Goal: Task Accomplishment & Management: Complete application form

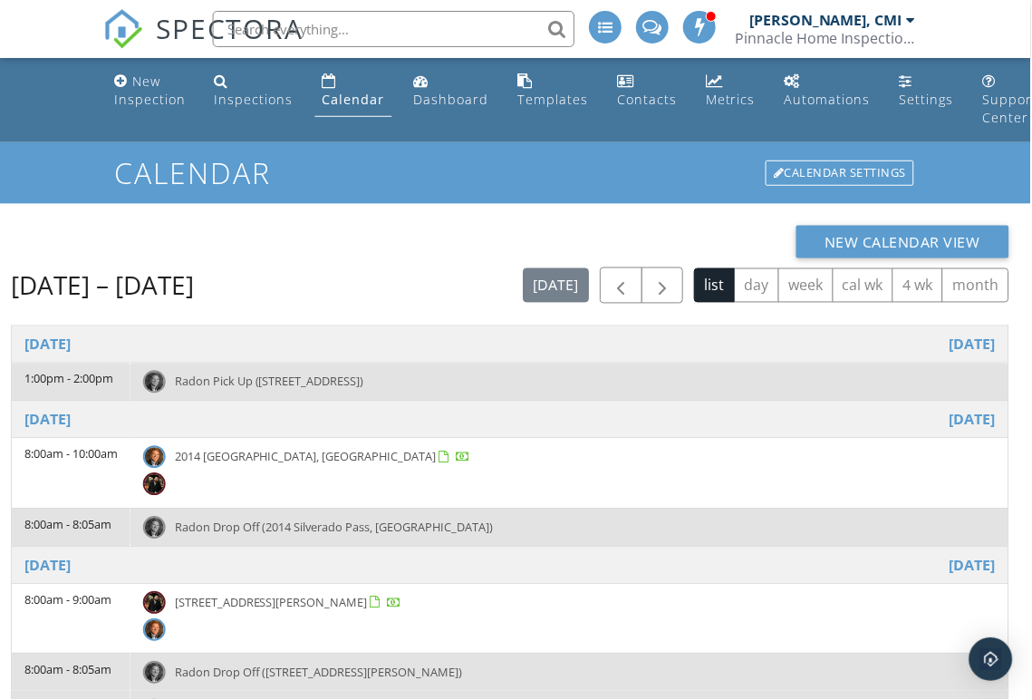
click at [121, 92] on div "New Inspection" at bounding box center [150, 90] width 72 height 35
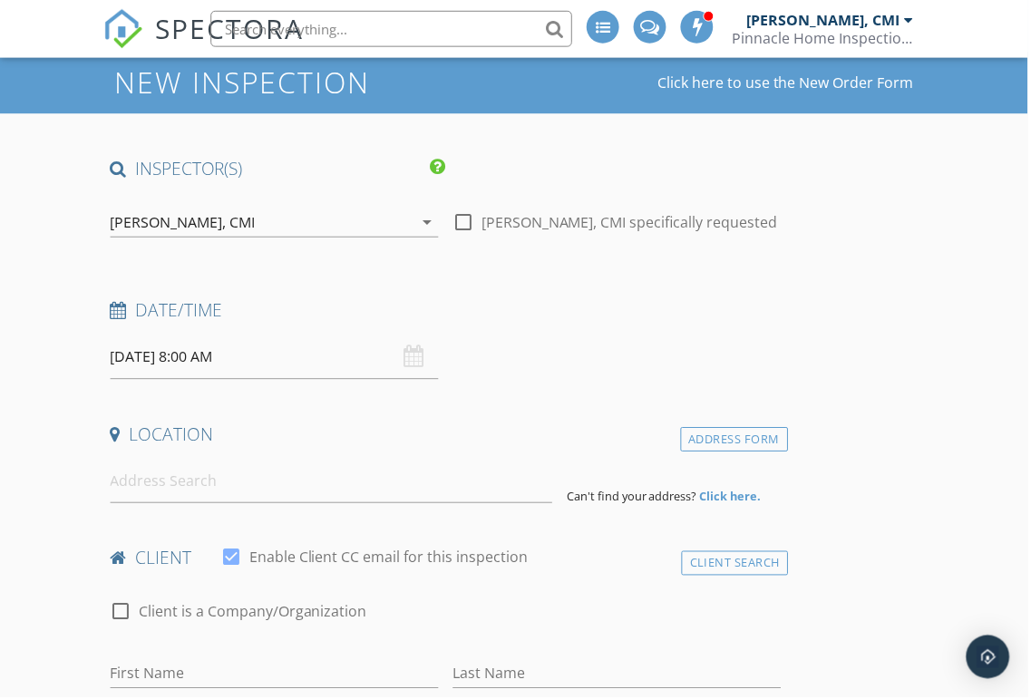
scroll to position [91, 0]
click at [311, 495] on input at bounding box center [332, 482] width 443 height 44
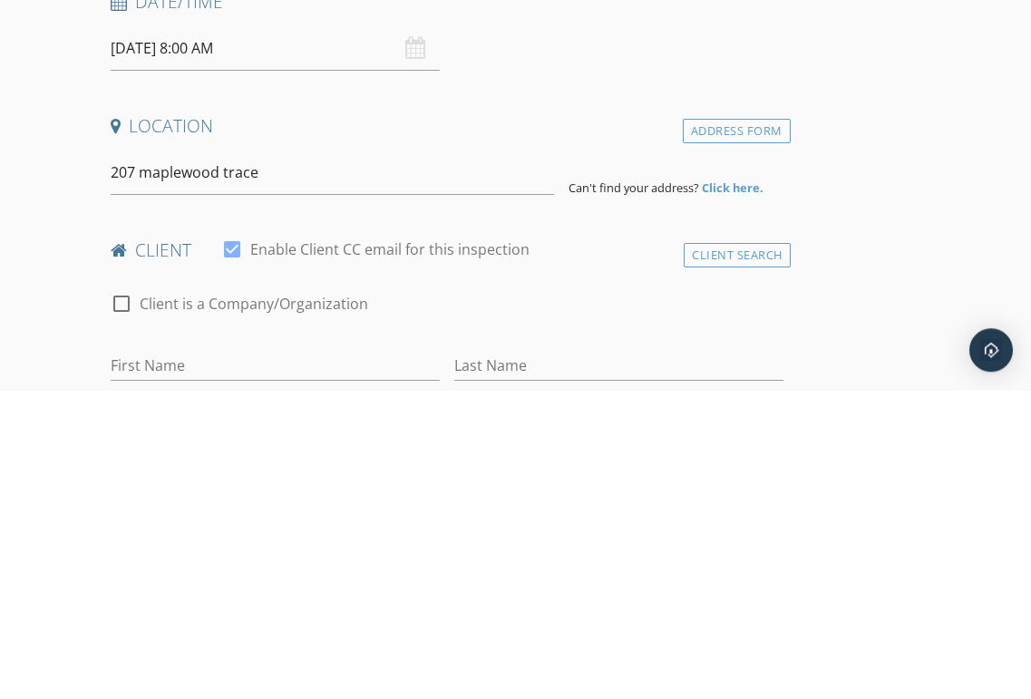
type input "207 Maplewood Trace, Nashville, TN, USA"
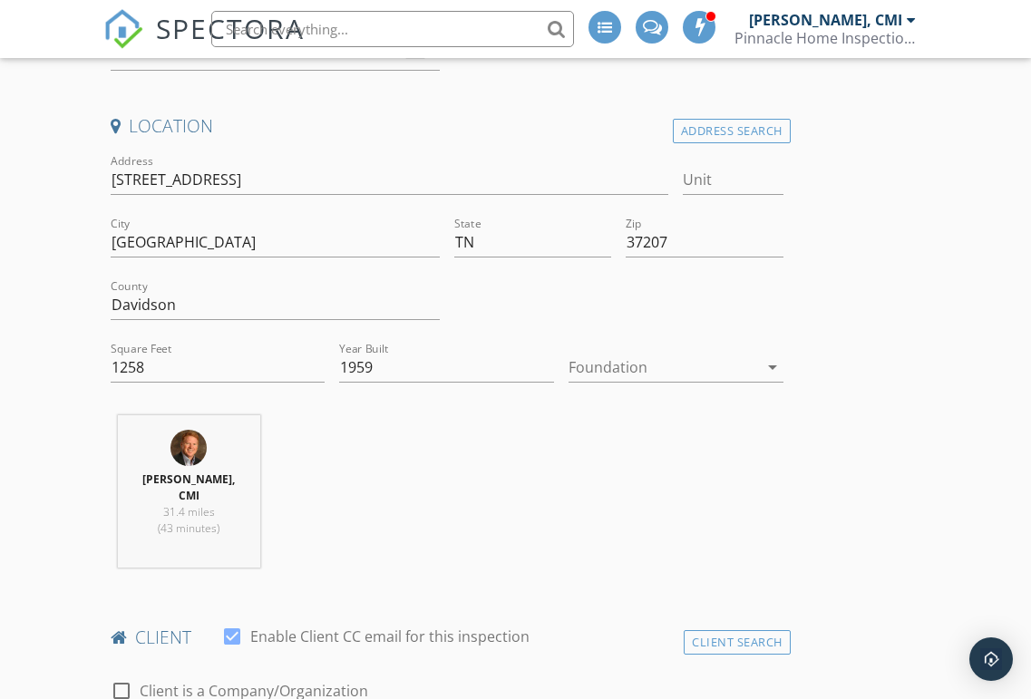
click at [684, 356] on div at bounding box center [662, 367] width 189 height 29
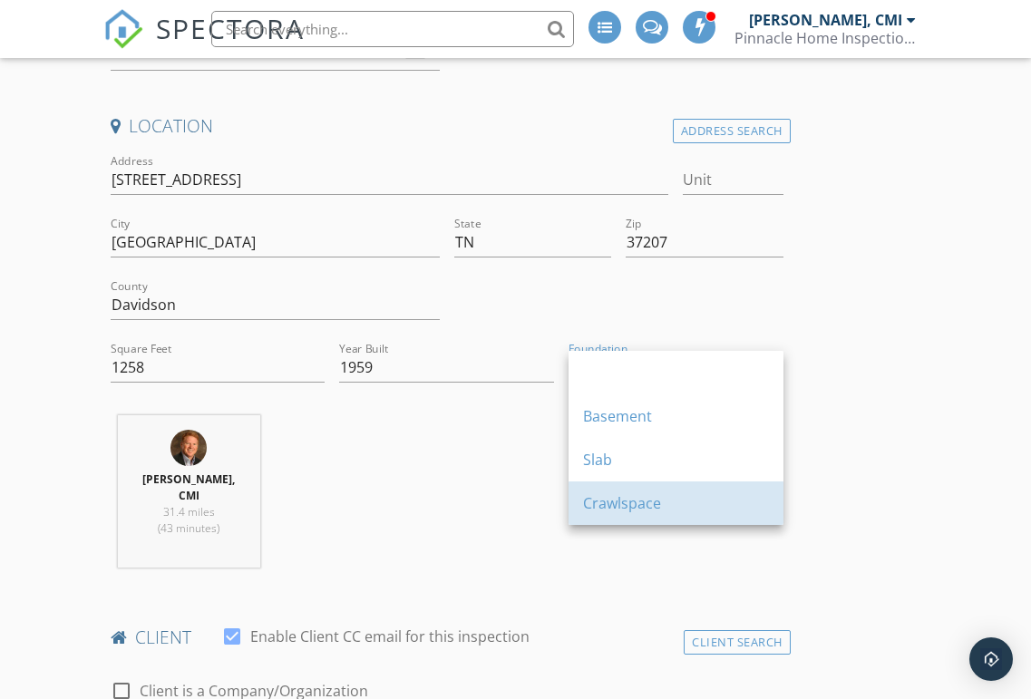
click at [668, 514] on div "Crawlspace" at bounding box center [676, 503] width 186 height 44
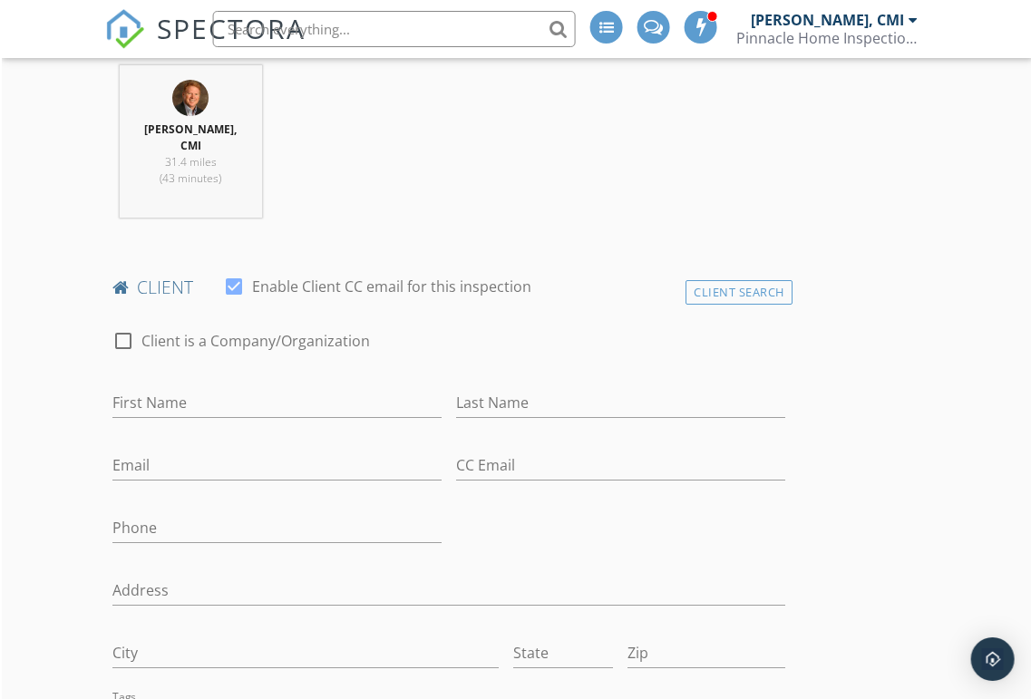
scroll to position [756, 0]
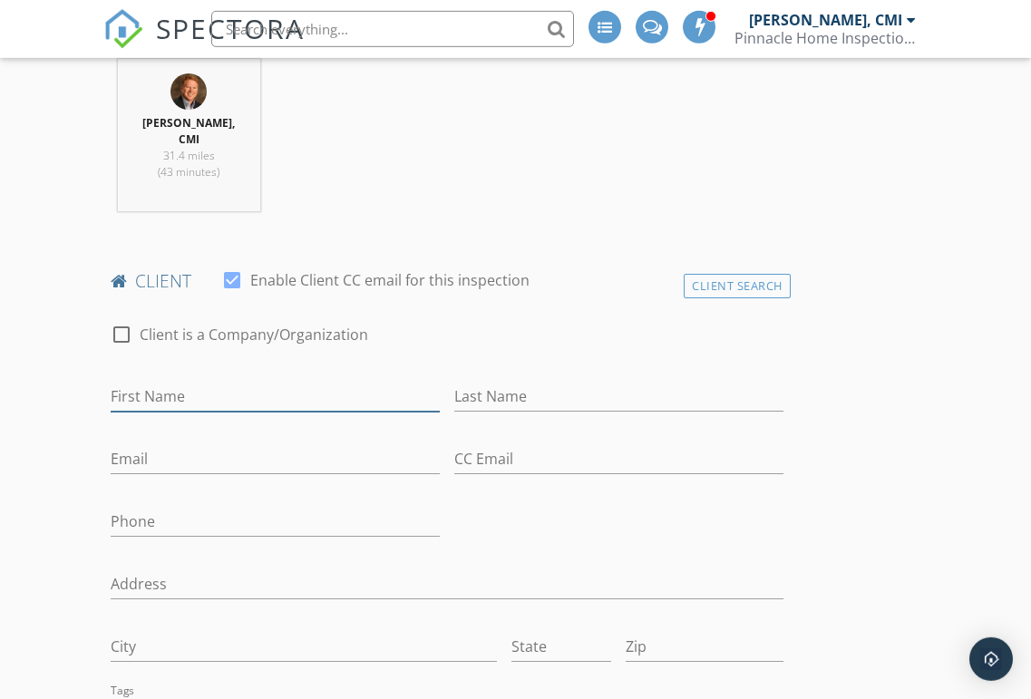
click at [324, 382] on input "First Name" at bounding box center [275, 397] width 329 height 30
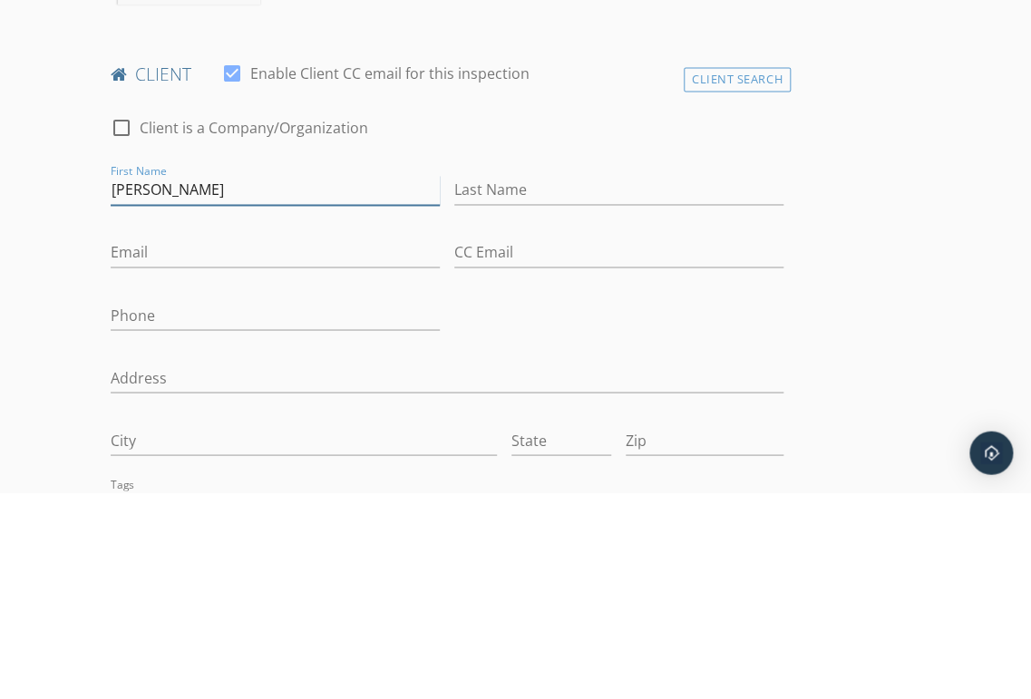
type input "[PERSON_NAME]"
click at [609, 382] on input "Last Name" at bounding box center [618, 397] width 329 height 30
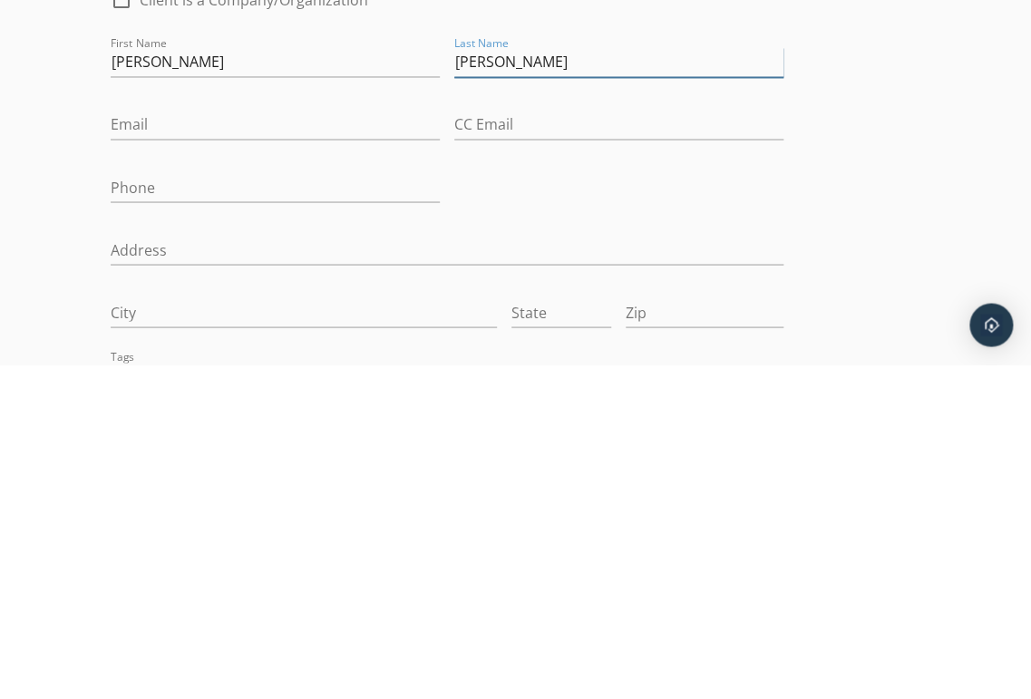
type input "[PERSON_NAME]"
click at [310, 444] on input "Email" at bounding box center [275, 459] width 329 height 30
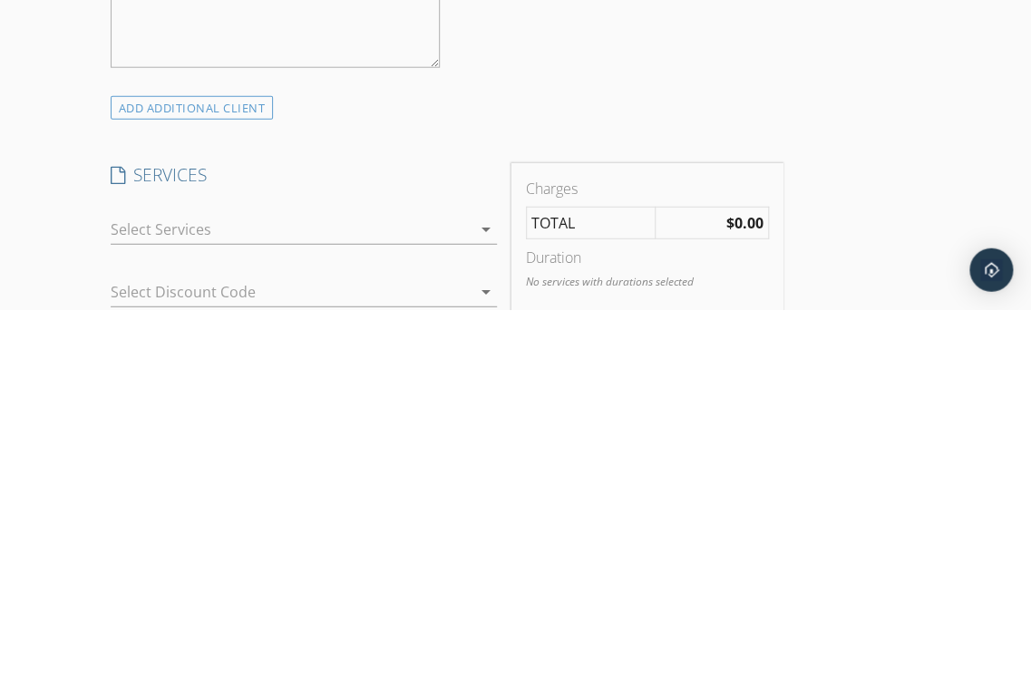
scroll to position [1258, 0]
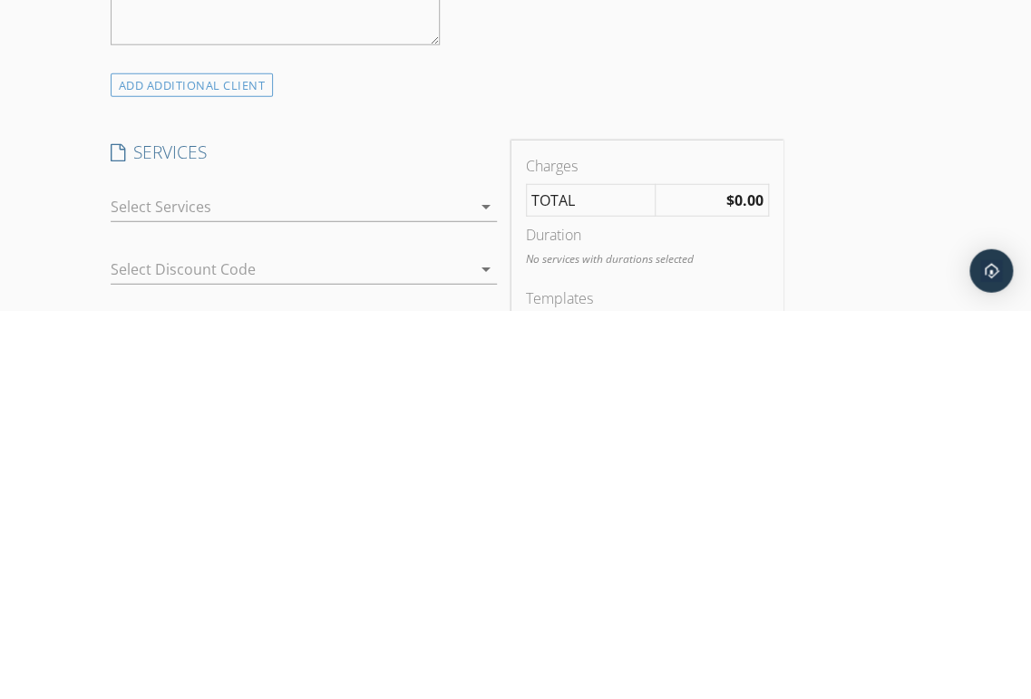
type input "Labelle4201@gmail.com"
click at [387, 580] on div at bounding box center [291, 594] width 361 height 29
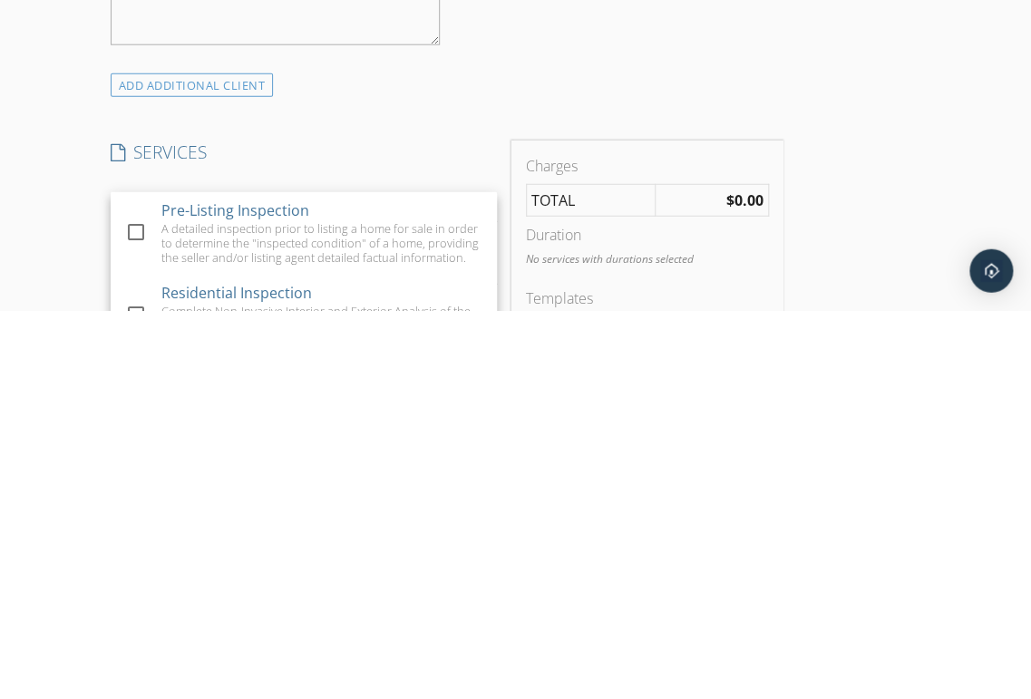
scroll to position [1646, 0]
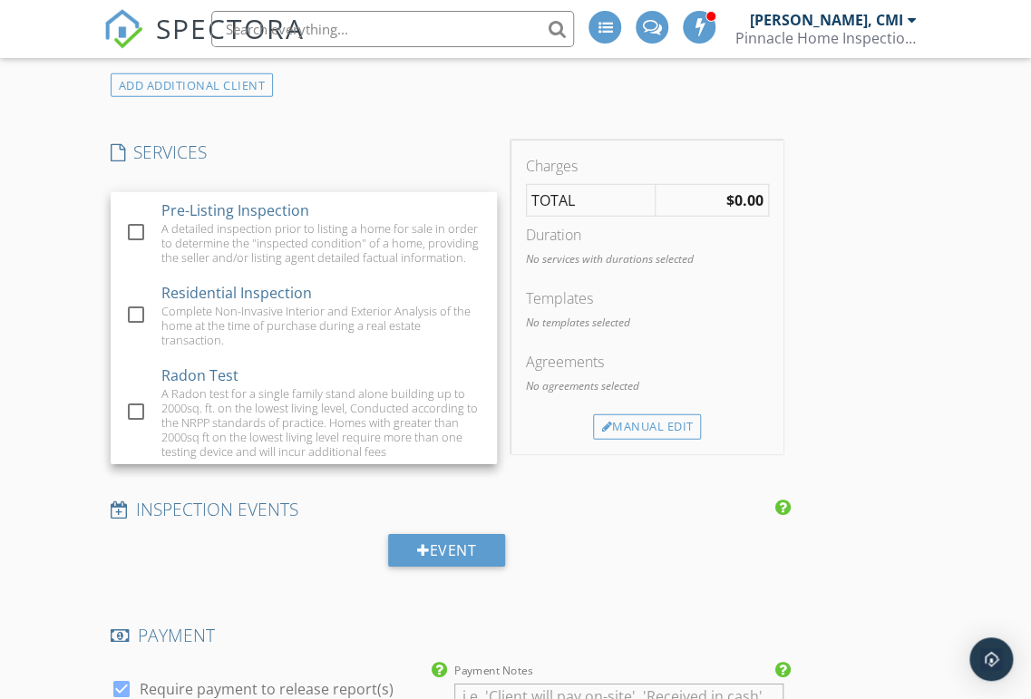
click at [143, 299] on div at bounding box center [136, 314] width 31 height 31
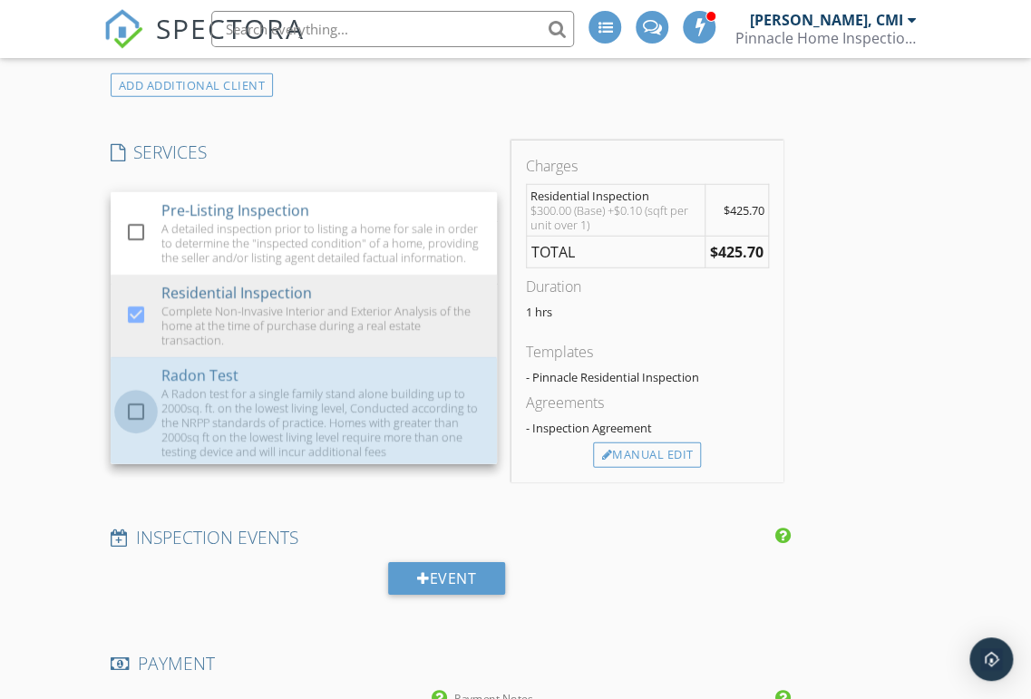
click at [136, 396] on div at bounding box center [136, 411] width 31 height 31
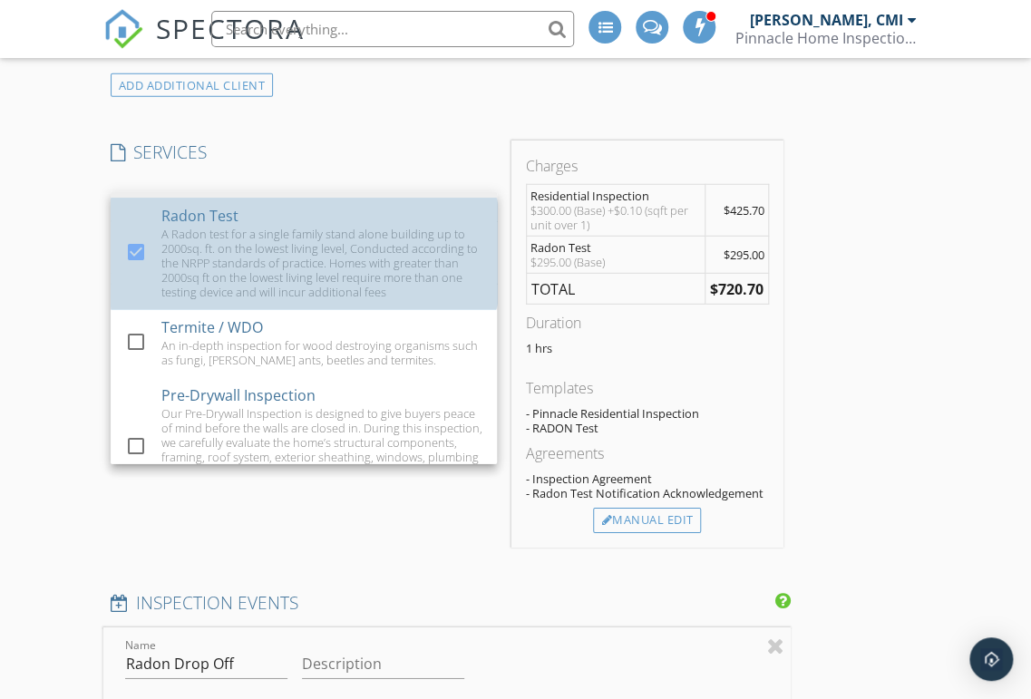
scroll to position [167, 0]
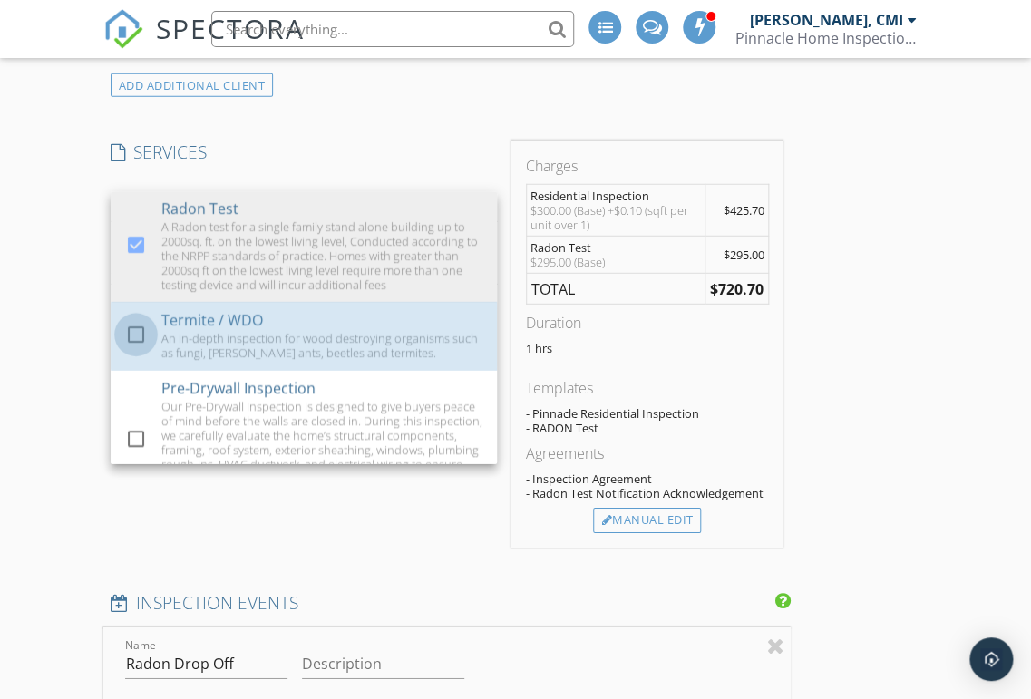
click at [132, 320] on div at bounding box center [136, 334] width 31 height 31
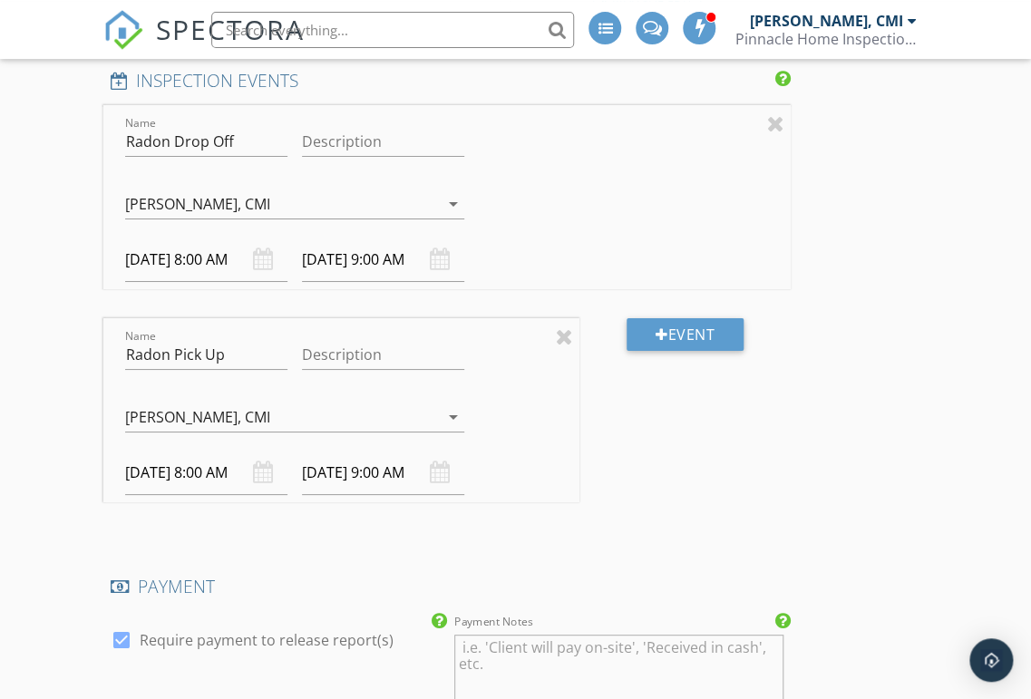
scroll to position [2251, 0]
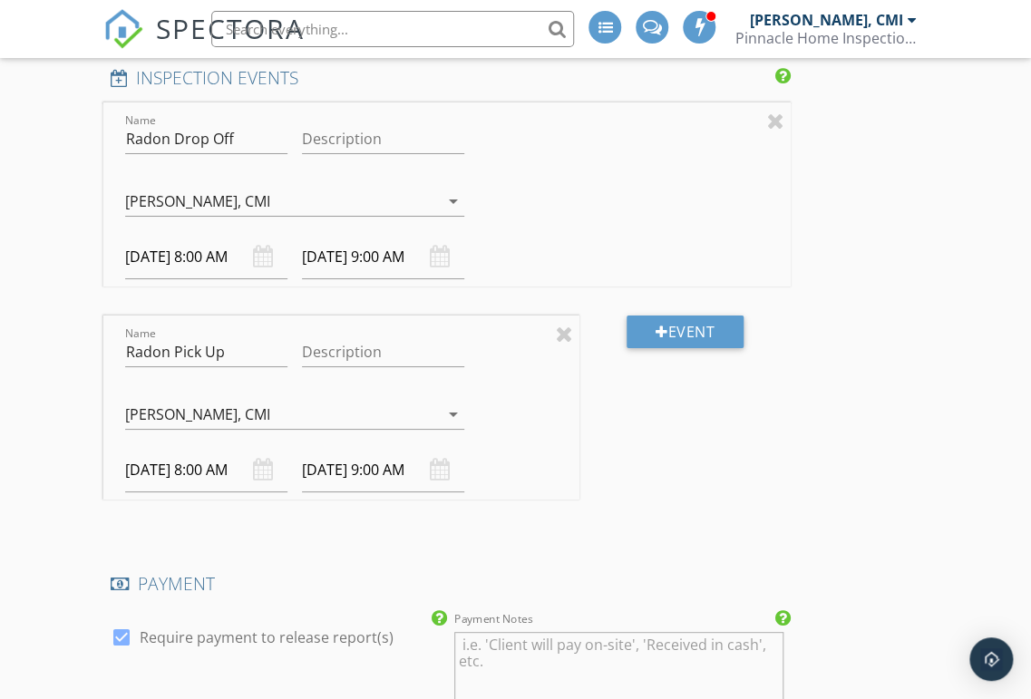
click at [206, 448] on input "[DATE] 8:00 AM" at bounding box center [206, 470] width 162 height 44
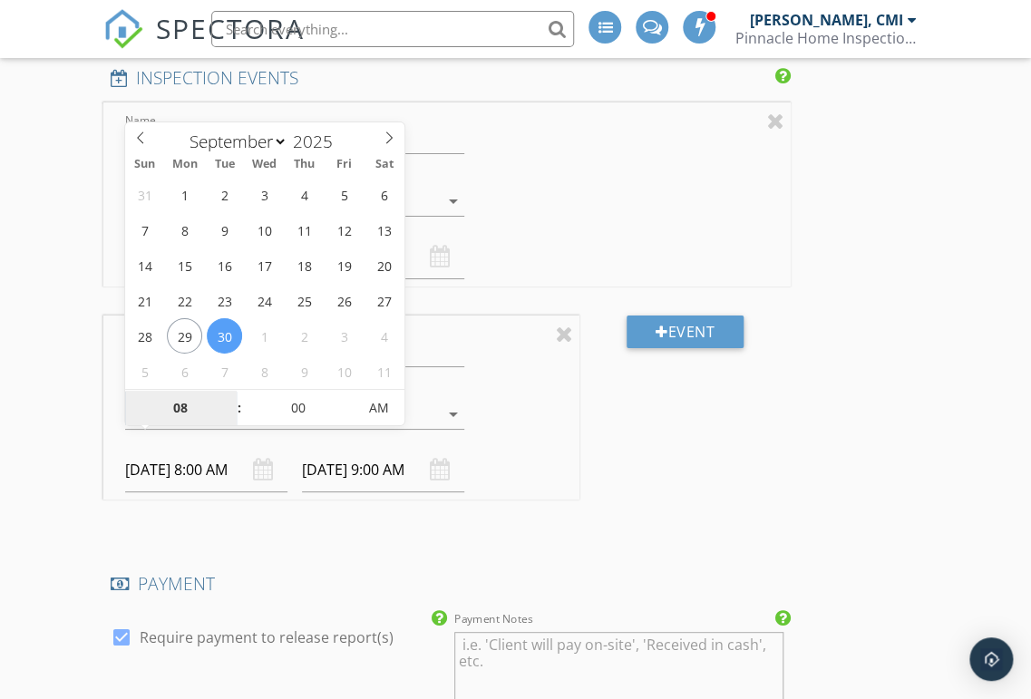
select select "9"
type input "[DATE] 8:00 AM"
type input "[DATE] 9:00 AM"
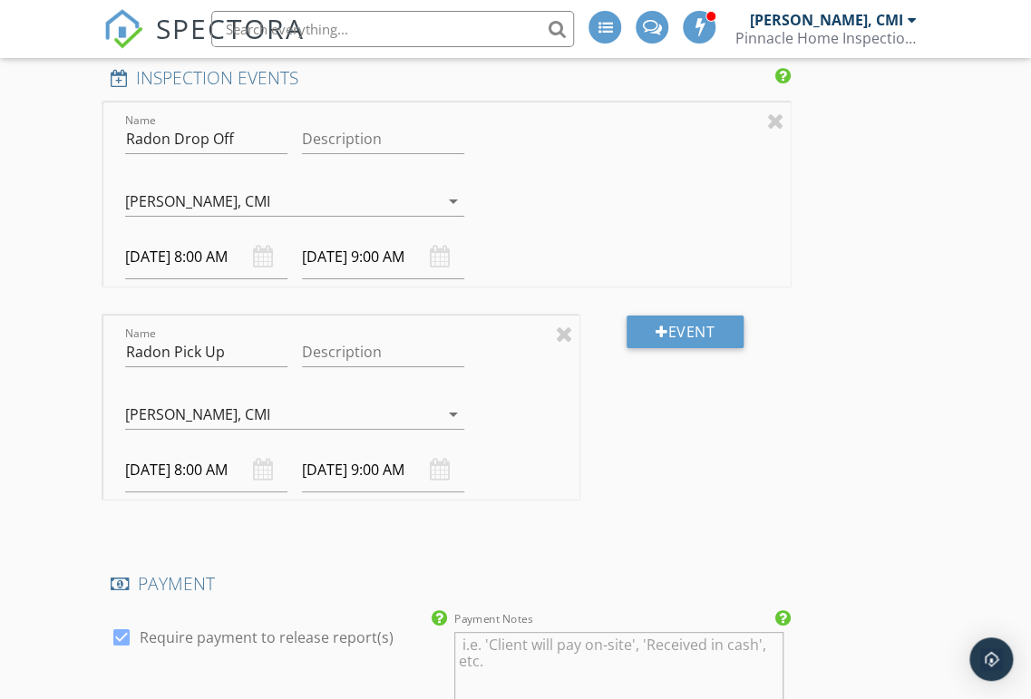
click at [905, 224] on div "INSPECTOR(S) check_box Nick Proia, CMI PRIMARY check_box_outline_blank Alex Cad…" at bounding box center [515, 150] width 825 height 4308
click at [233, 450] on input "[DATE] 8:00 AM" at bounding box center [206, 470] width 162 height 44
click at [652, 426] on div "Event" at bounding box center [684, 421] width 211 height 213
click at [391, 448] on input "[DATE] 9:00 AM" at bounding box center [383, 470] width 162 height 44
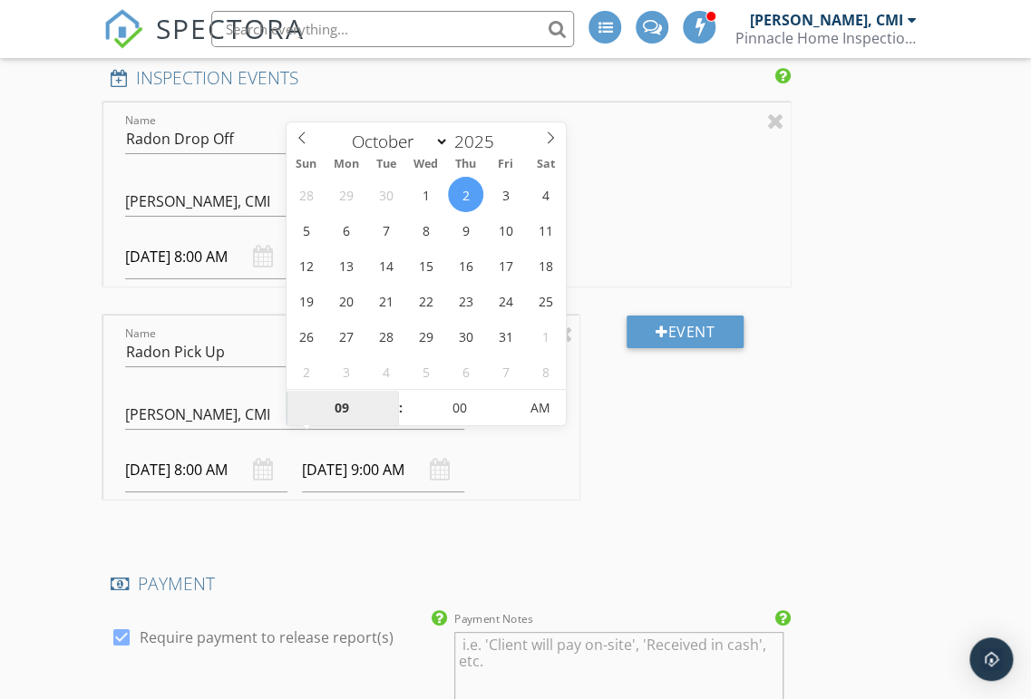
click at [334, 411] on input "09" at bounding box center [341, 409] width 111 height 36
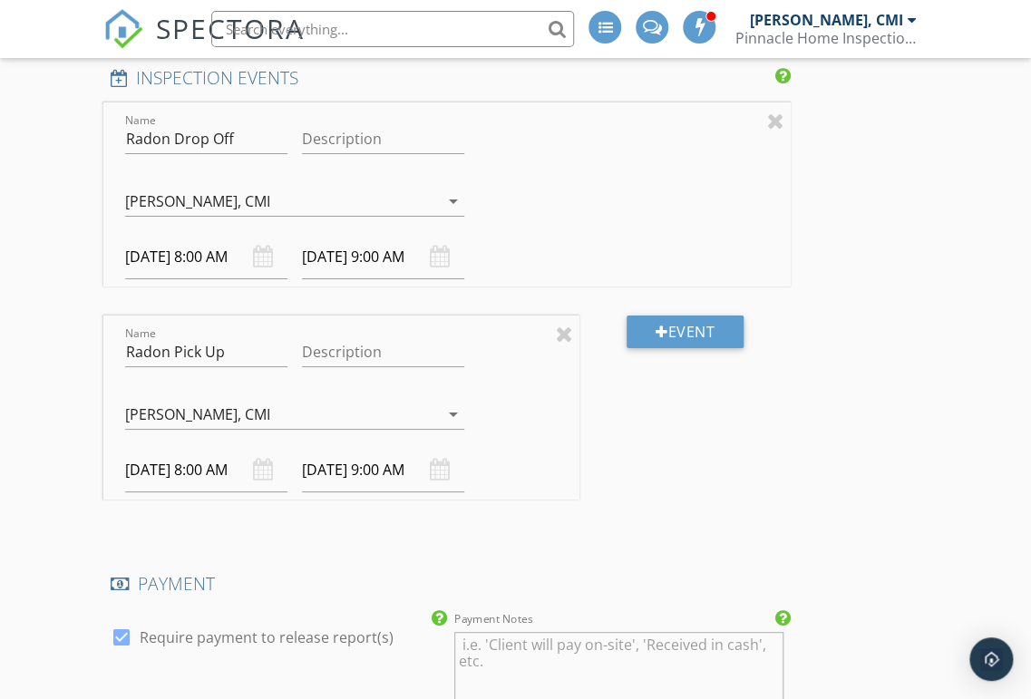
click at [807, 217] on div "INSPECTOR(S) check_box Nick Proia, CMI PRIMARY check_box_outline_blank Alex Cad…" at bounding box center [515, 150] width 825 height 4308
click at [395, 449] on input "[DATE] 9:00 AM" at bounding box center [383, 470] width 162 height 44
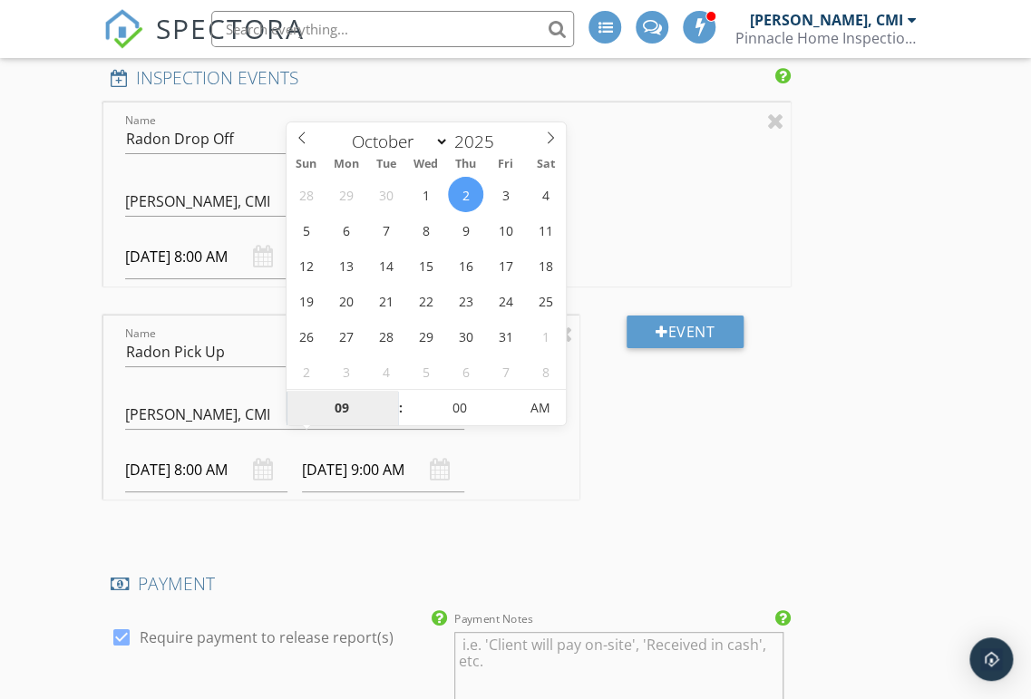
click at [383, 407] on input "09" at bounding box center [341, 409] width 111 height 36
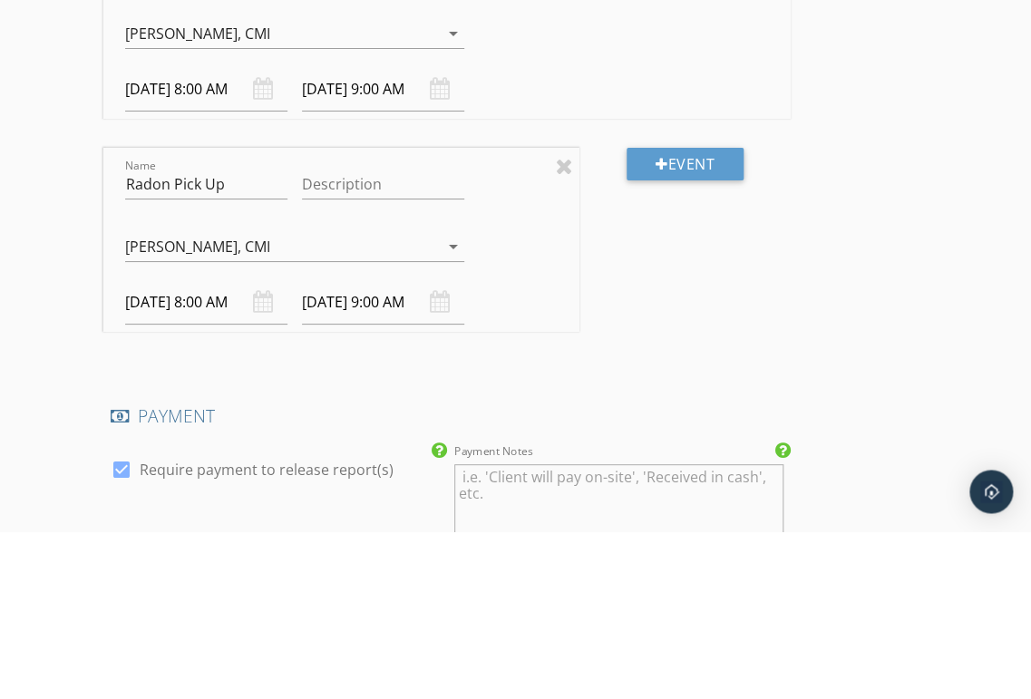
scroll to position [2418, 0]
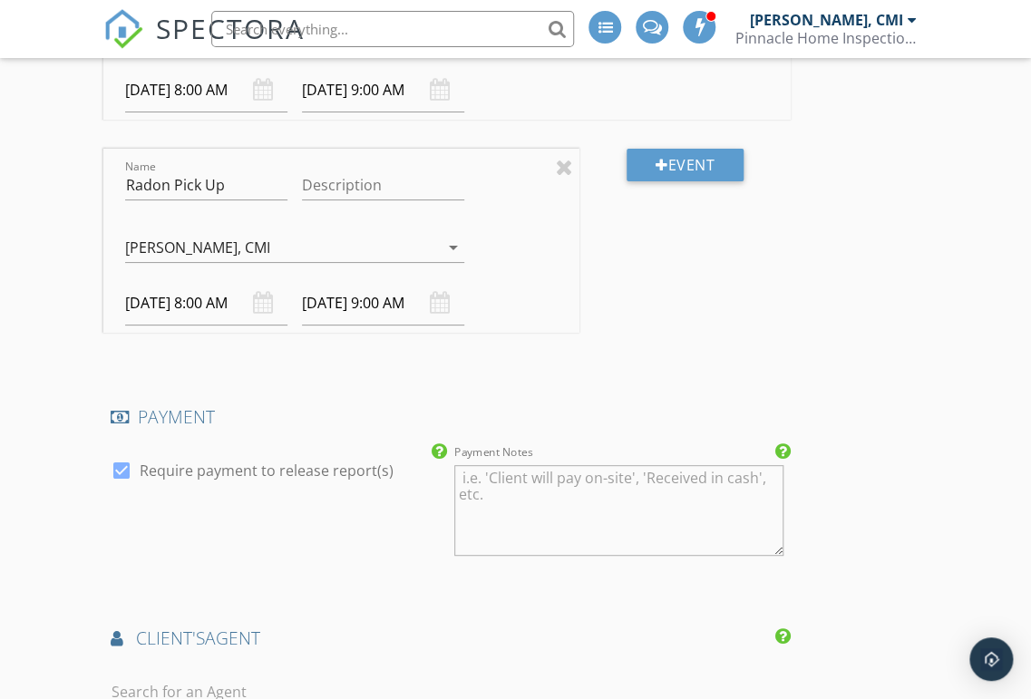
click at [407, 333] on div "Name Radon Drop Off Description Nick Proia, CMI Alex Cady Nick Proia, CMI arrow…" at bounding box center [446, 149] width 687 height 426
click at [372, 281] on input "[DATE] 9:00 AM" at bounding box center [383, 303] width 162 height 44
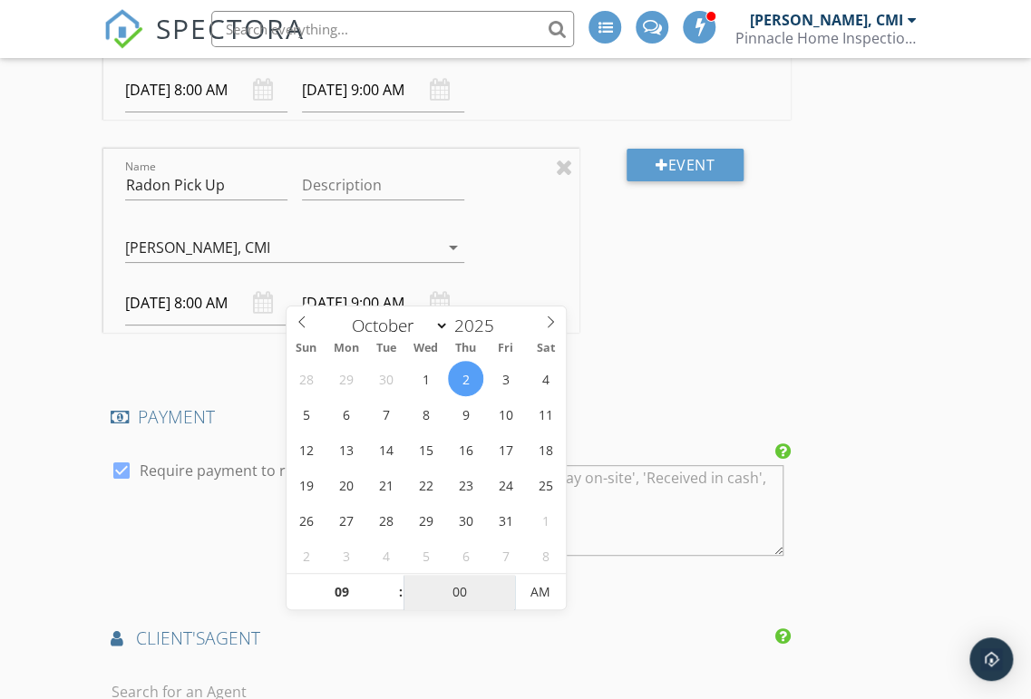
click at [405, 599] on input "00" at bounding box center [458, 593] width 111 height 36
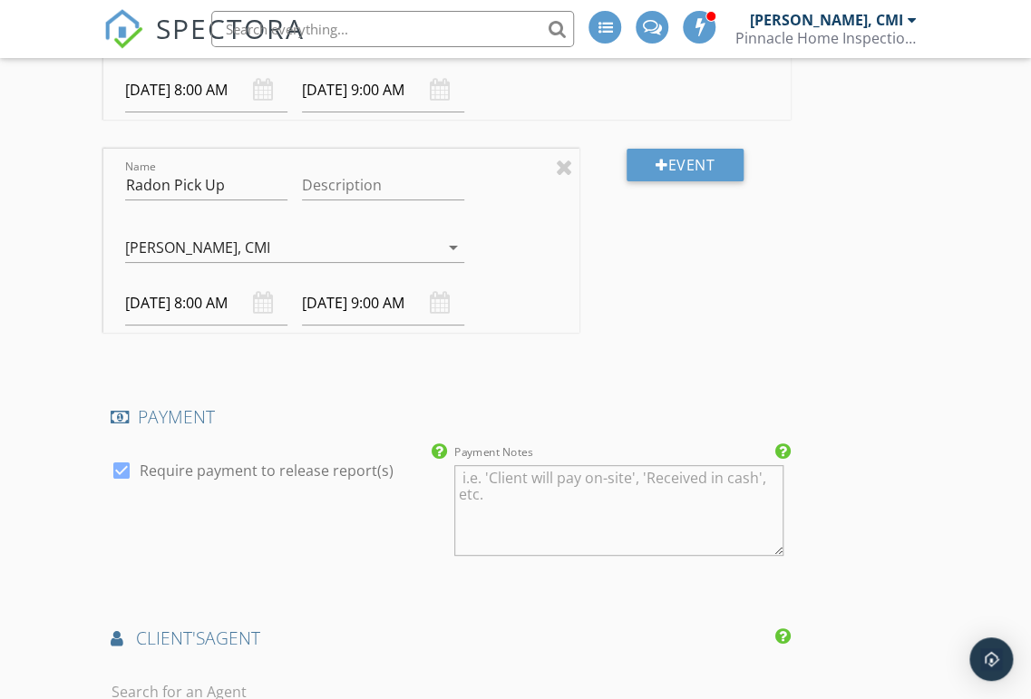
click at [659, 275] on div "Event" at bounding box center [684, 255] width 211 height 213
click at [381, 285] on input "[DATE] 9:00 AM" at bounding box center [383, 303] width 162 height 44
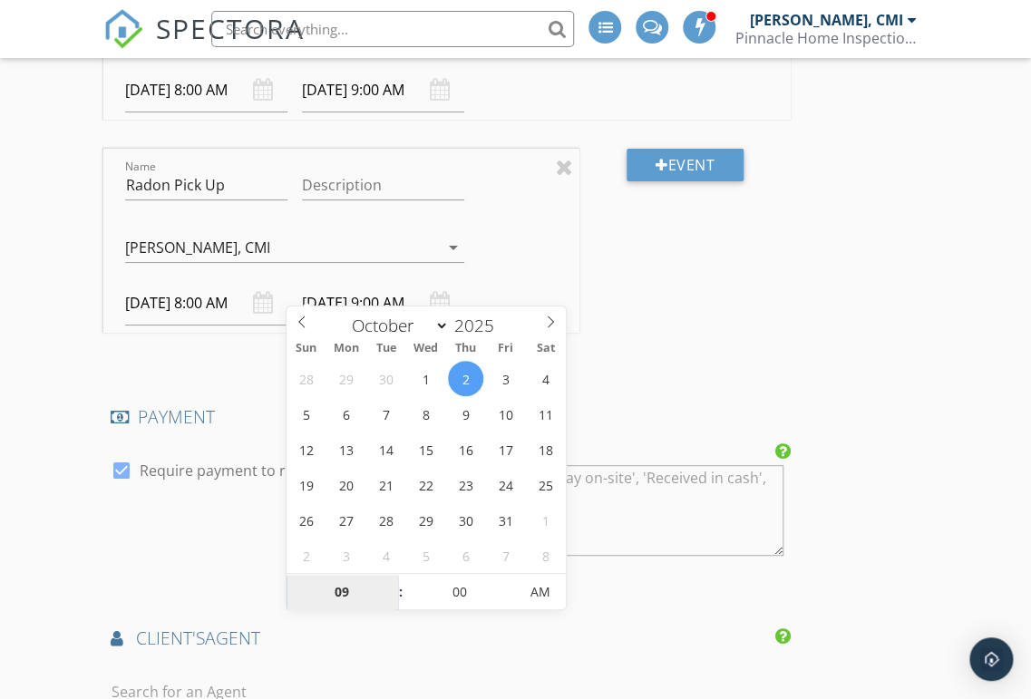
click at [378, 586] on input "09" at bounding box center [341, 593] width 111 height 36
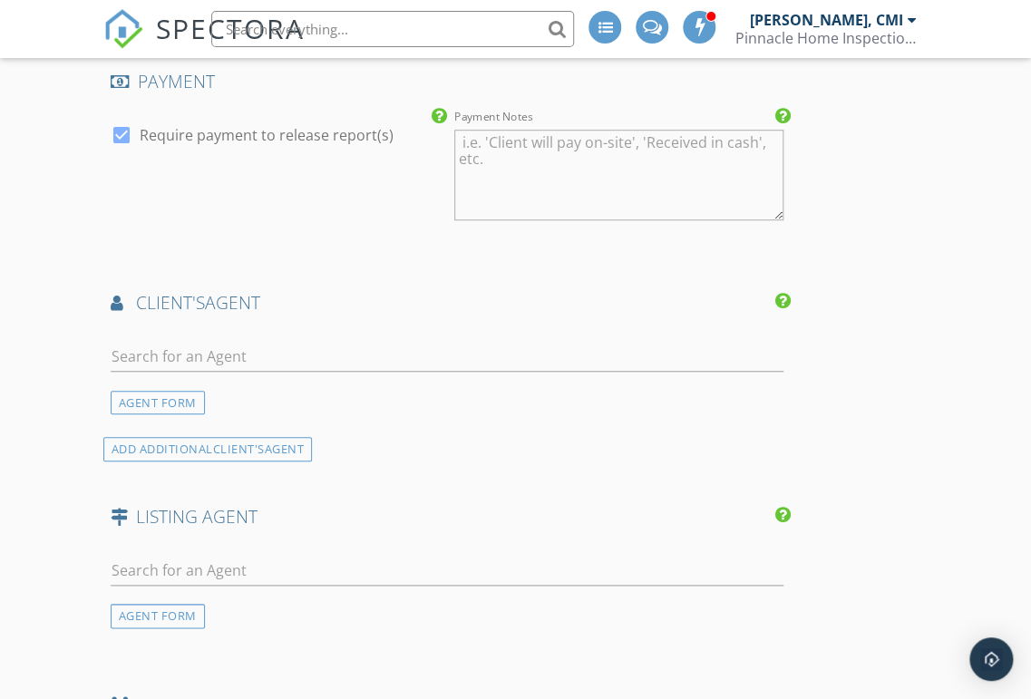
scroll to position [2754, 0]
click at [528, 342] on input "text" at bounding box center [447, 357] width 673 height 30
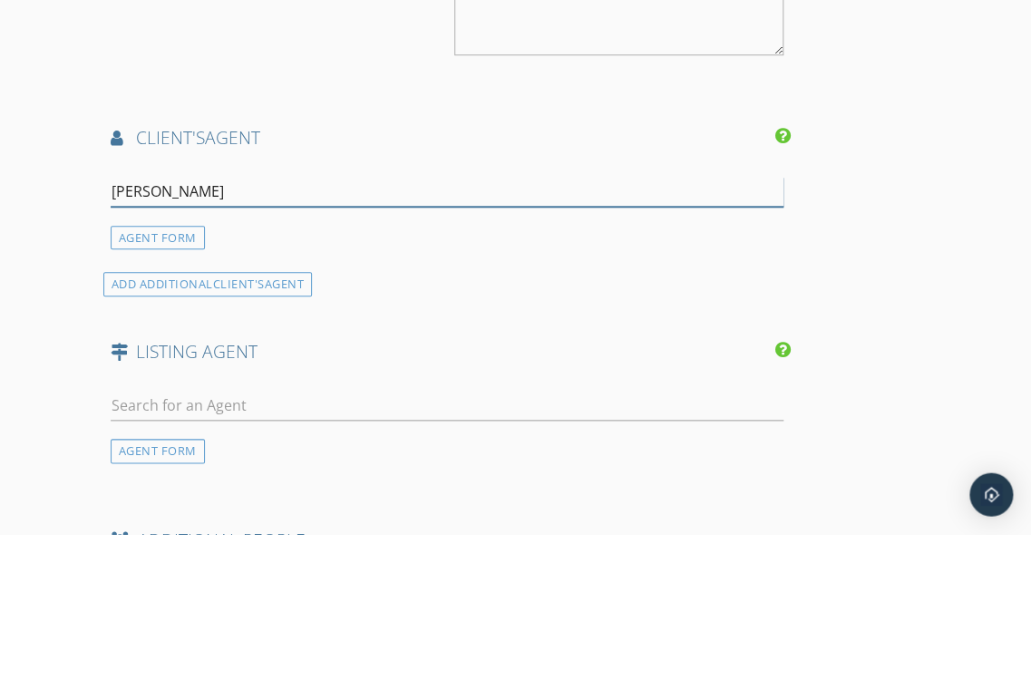
type input "[PERSON_NAME]"
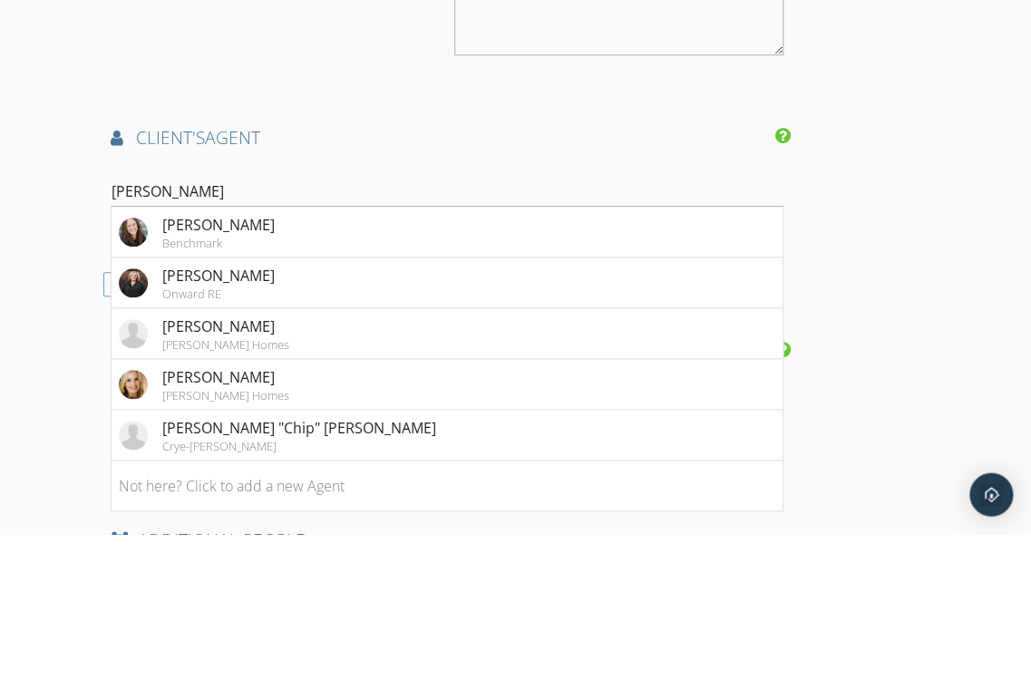
click at [391, 422] on li "Kelly Dougherty Onward RE" at bounding box center [446, 447] width 671 height 51
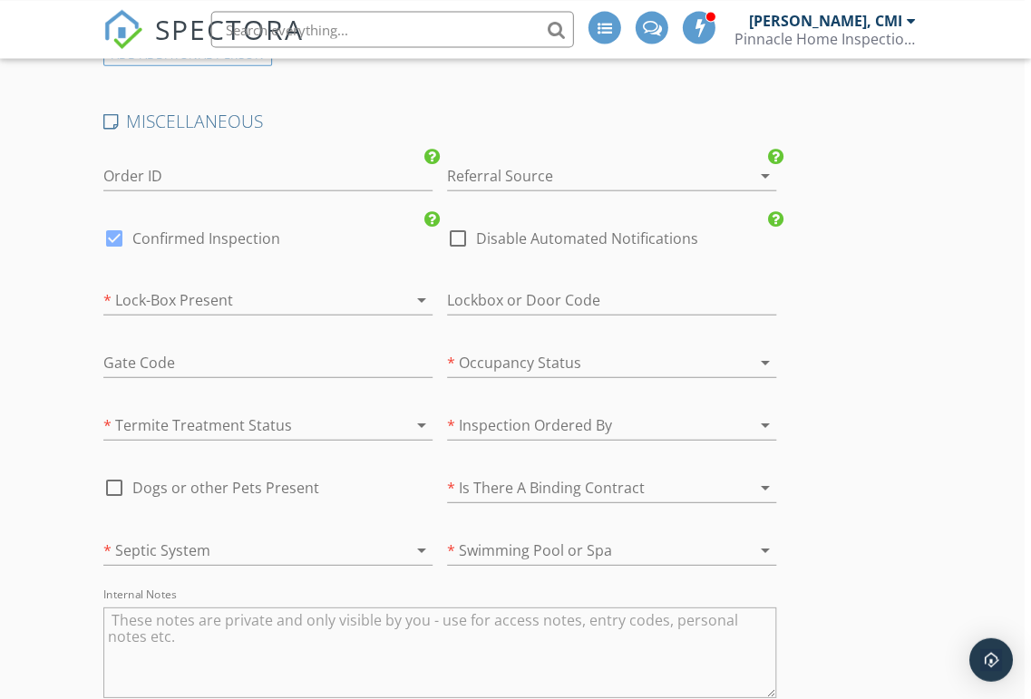
scroll to position [3913, 7]
click at [305, 284] on div at bounding box center [242, 298] width 278 height 29
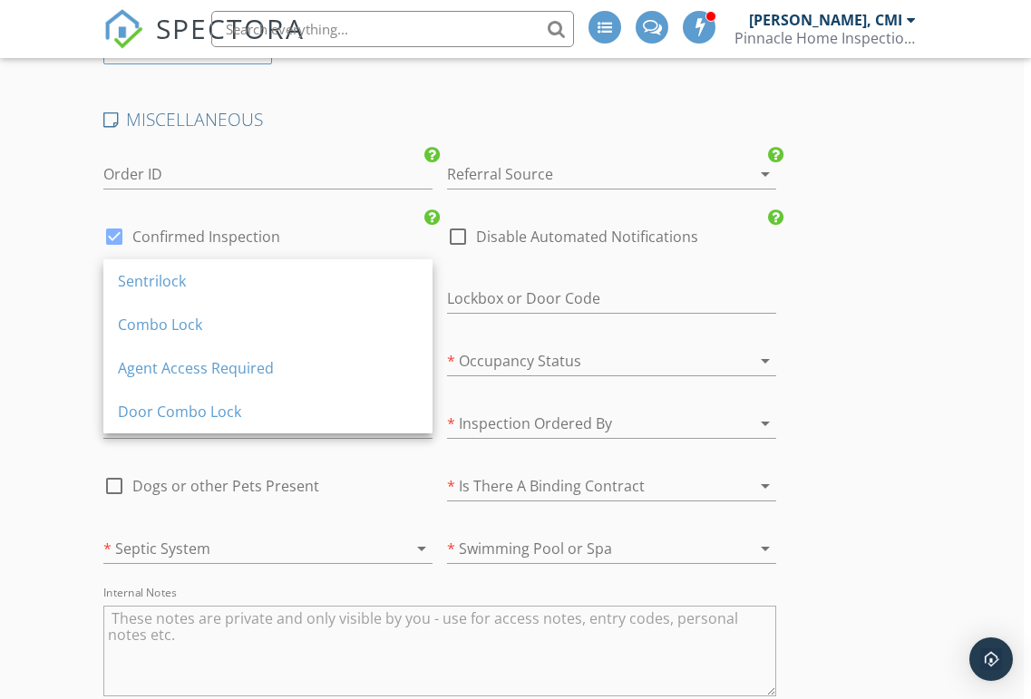
click at [250, 300] on div "Sentrilock" at bounding box center [268, 281] width 300 height 44
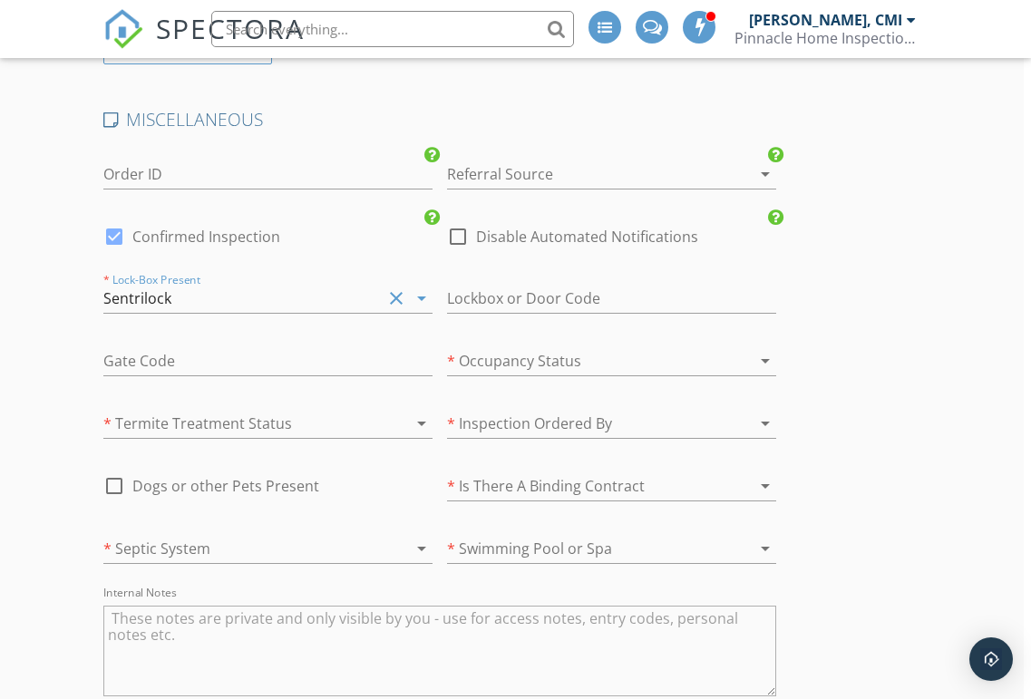
click at [280, 409] on div at bounding box center [242, 423] width 278 height 29
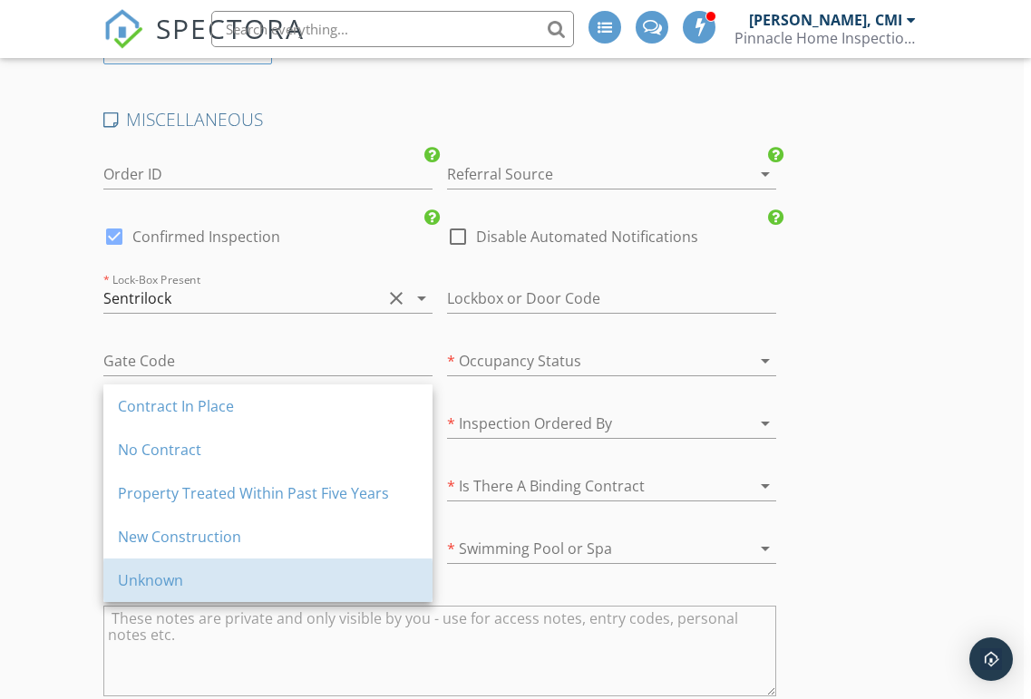
click at [249, 586] on div "Unknown" at bounding box center [268, 580] width 300 height 22
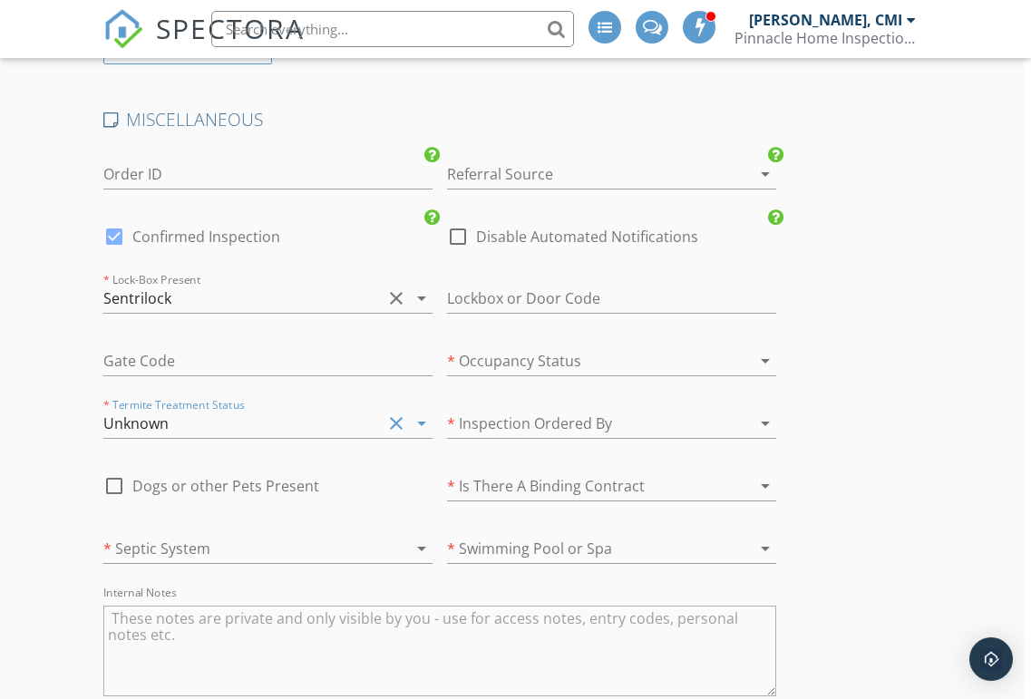
click at [281, 534] on div at bounding box center [242, 548] width 278 height 29
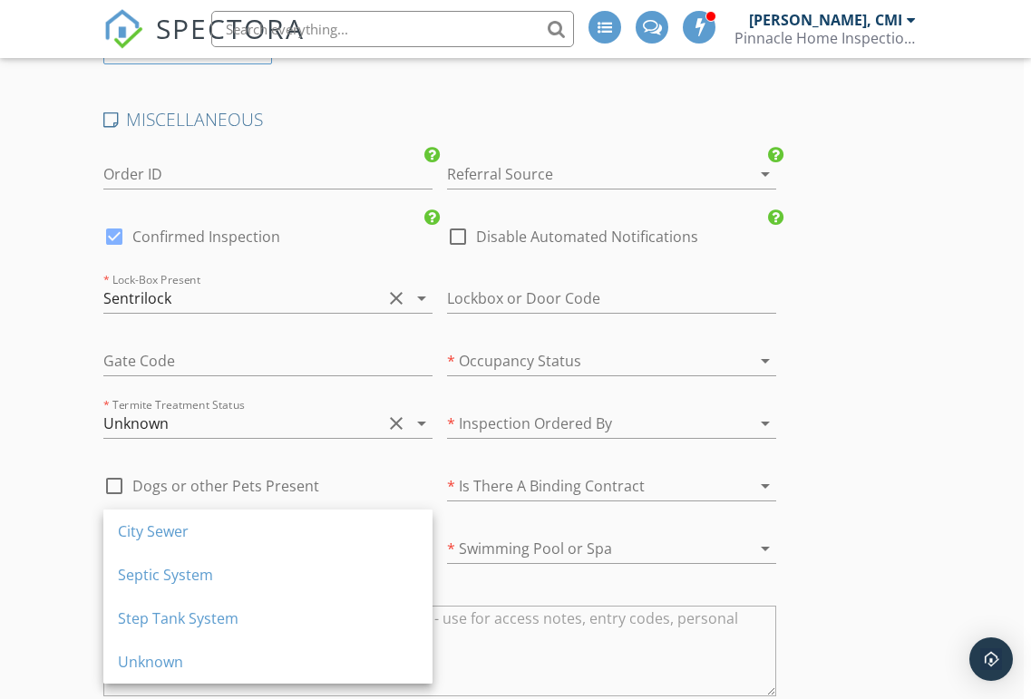
click at [174, 542] on div "City Sewer" at bounding box center [268, 531] width 300 height 44
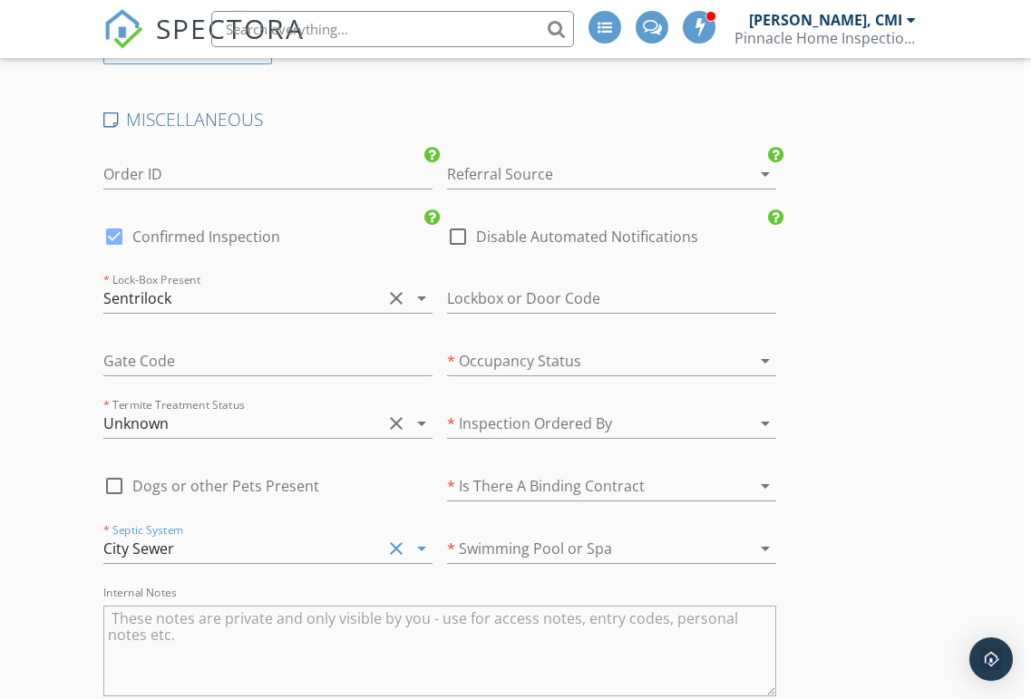
click at [661, 346] on div at bounding box center [586, 360] width 278 height 29
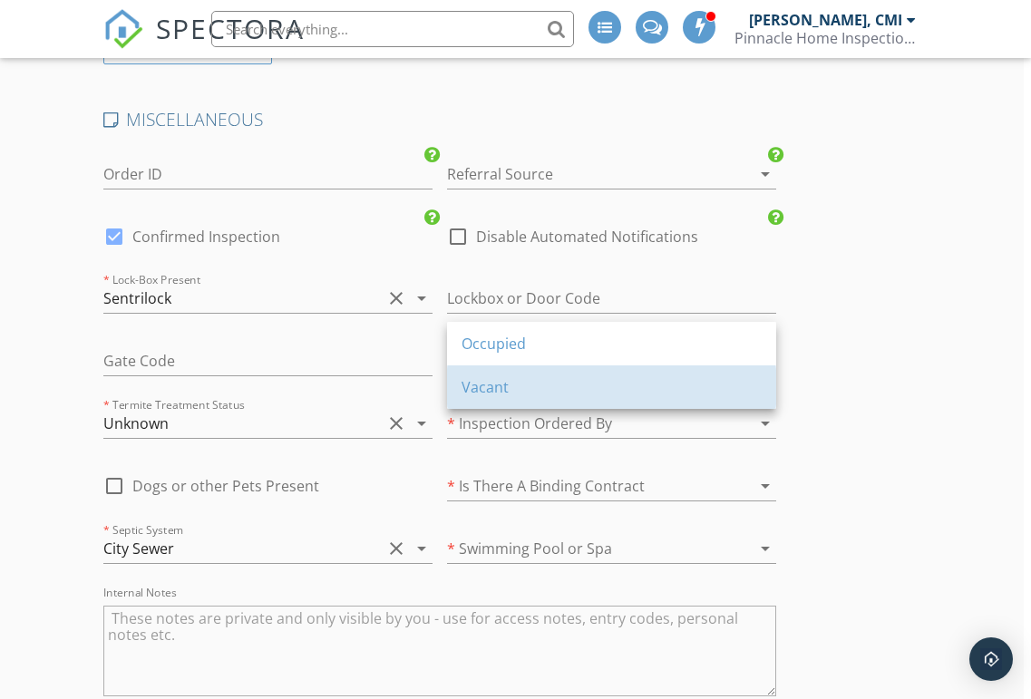
click at [597, 394] on div "Vacant" at bounding box center [611, 387] width 300 height 22
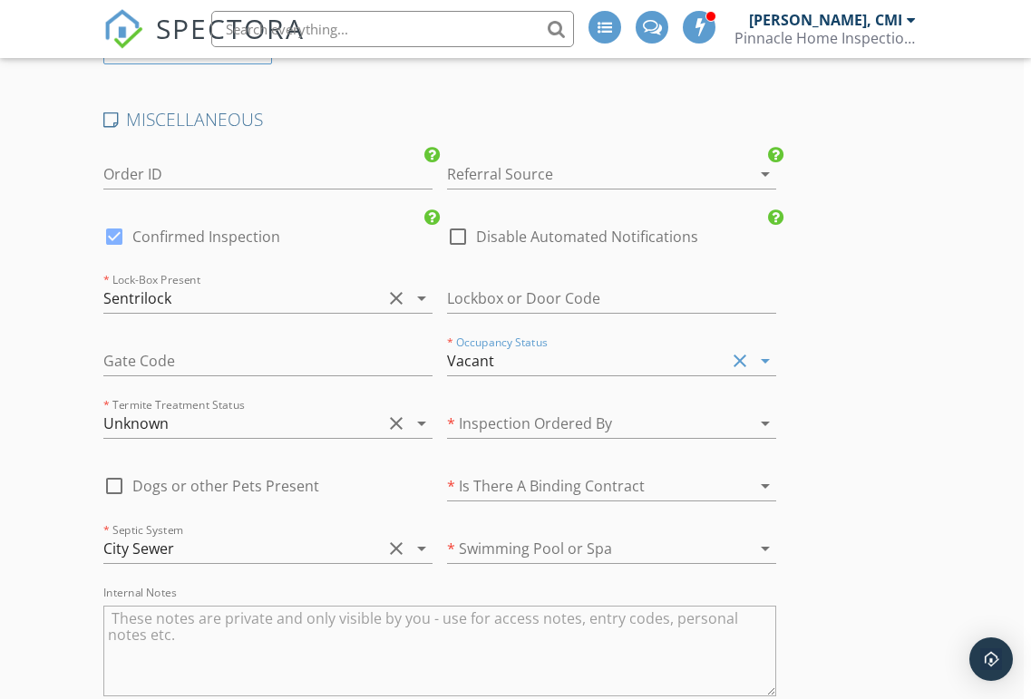
click at [664, 409] on div at bounding box center [586, 423] width 278 height 29
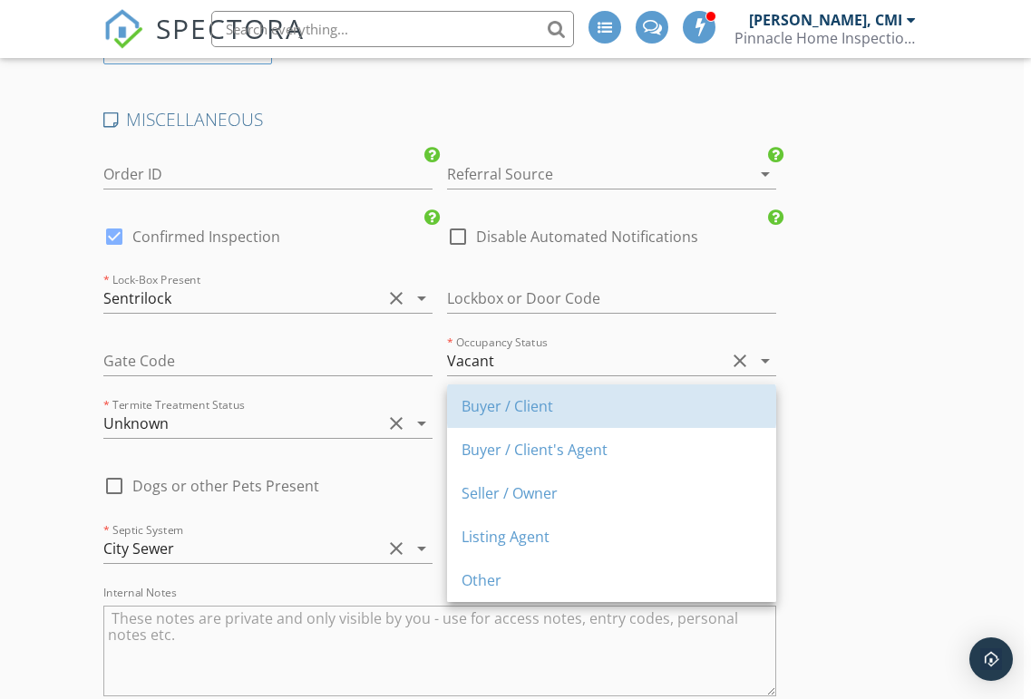
click at [606, 411] on div "Buyer / Client" at bounding box center [611, 406] width 300 height 22
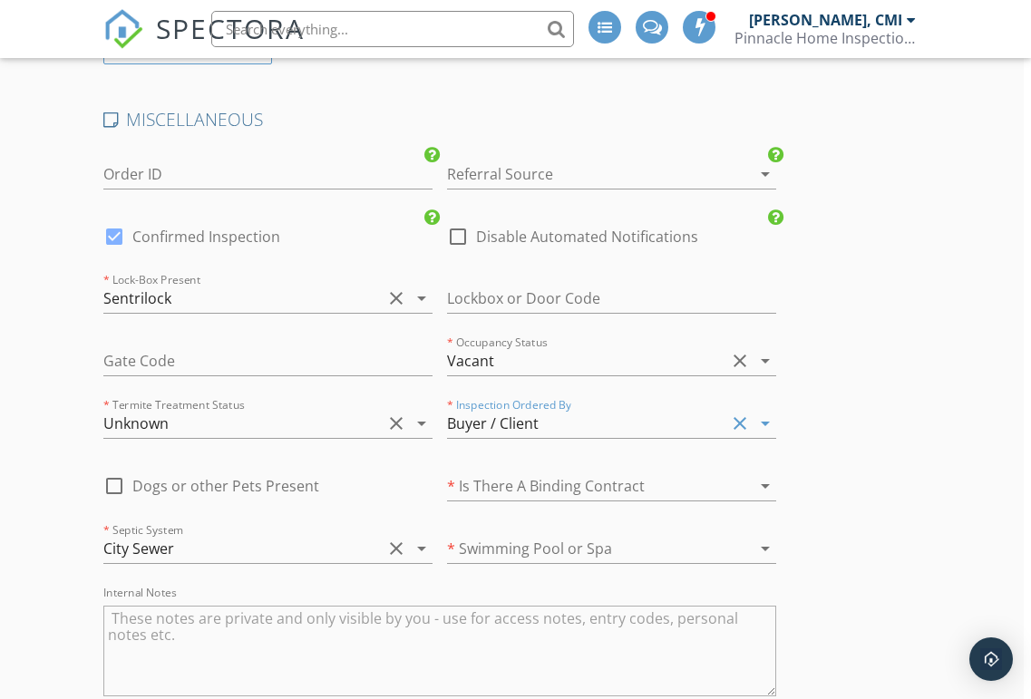
click at [646, 409] on div "Buyer / Client" at bounding box center [586, 423] width 278 height 29
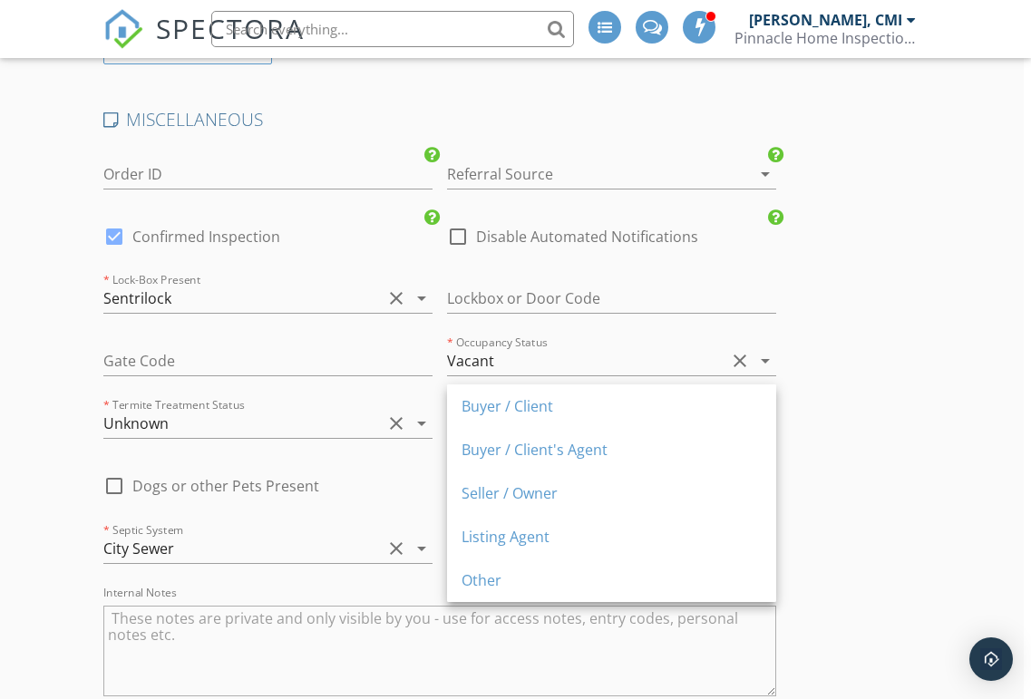
click at [632, 456] on div "Buyer / Client's Agent" at bounding box center [611, 450] width 300 height 22
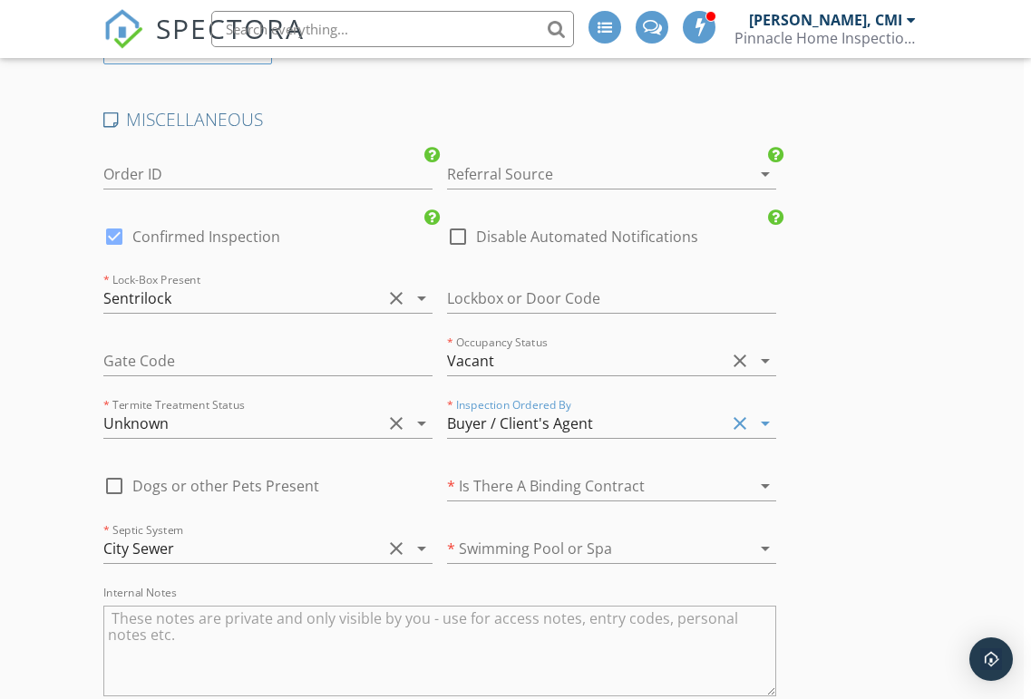
click at [625, 471] on div at bounding box center [586, 485] width 278 height 29
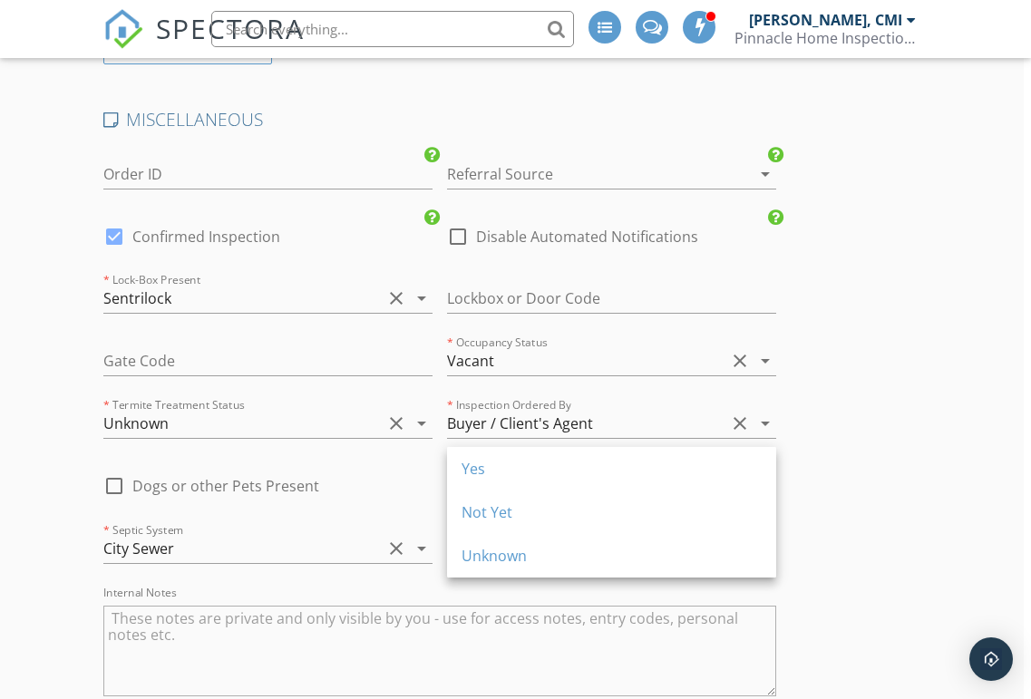
click at [622, 486] on div "Yes" at bounding box center [611, 469] width 300 height 44
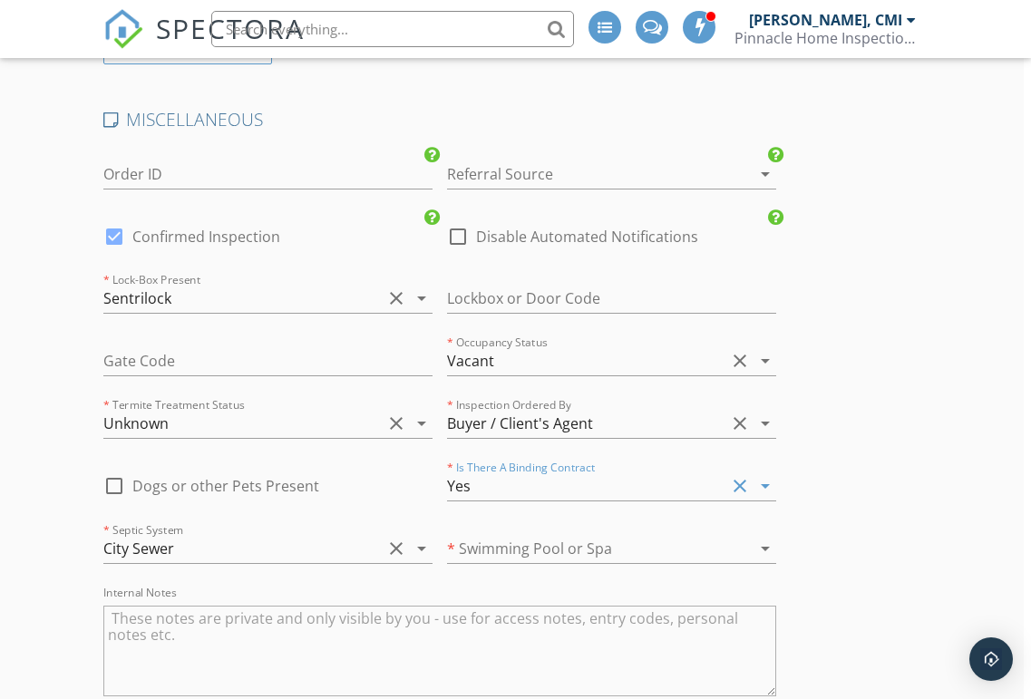
click at [602, 534] on div at bounding box center [586, 548] width 278 height 29
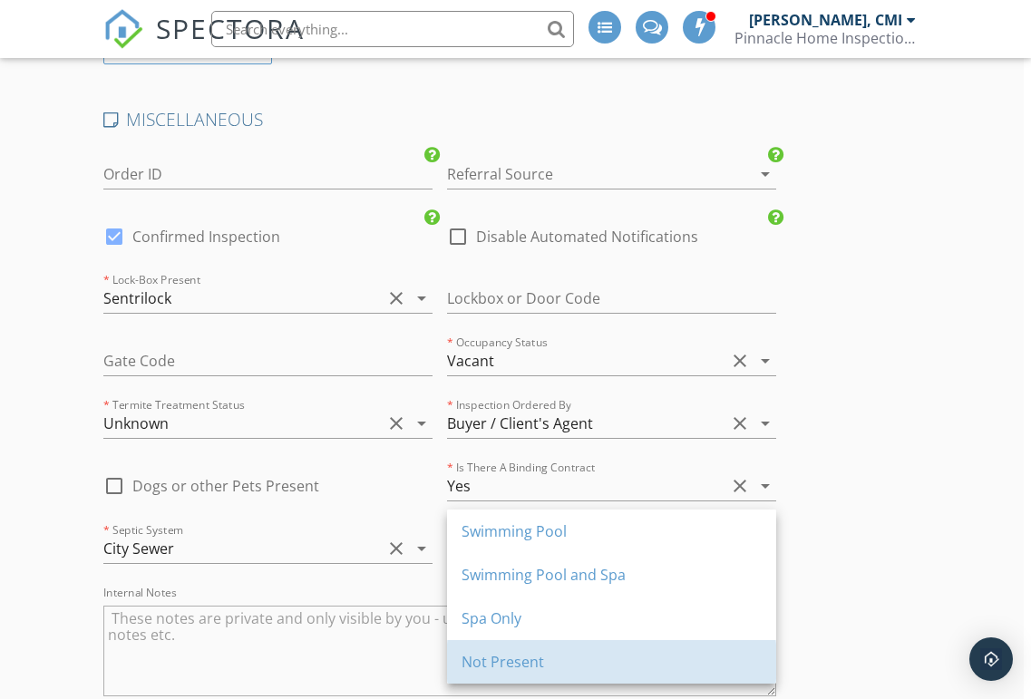
click at [587, 669] on div "Not Present" at bounding box center [611, 662] width 300 height 22
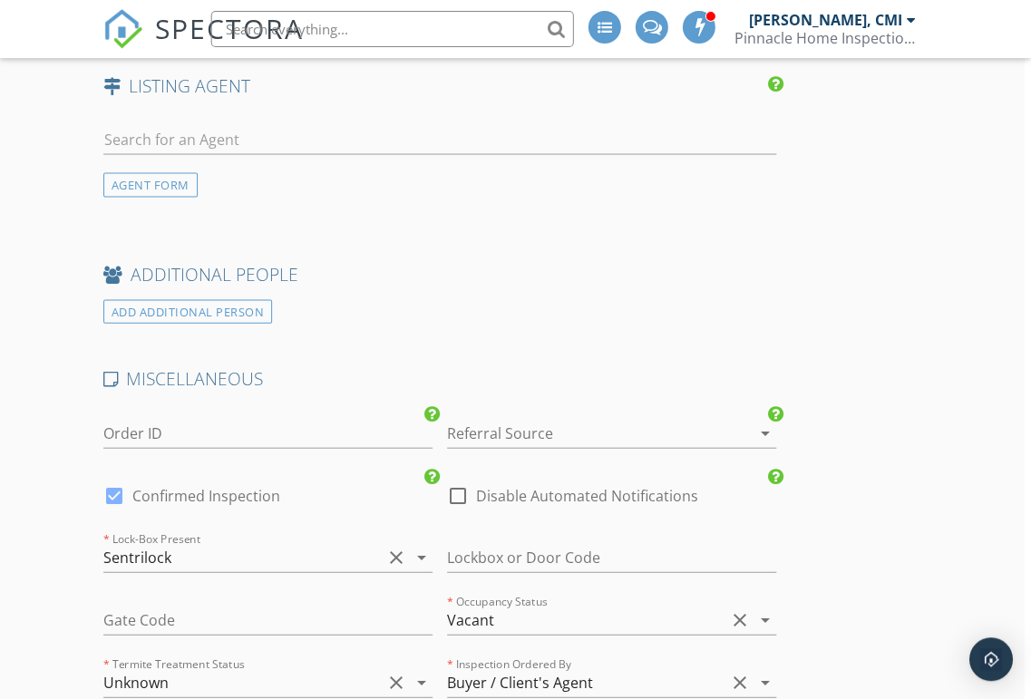
scroll to position [3640, 7]
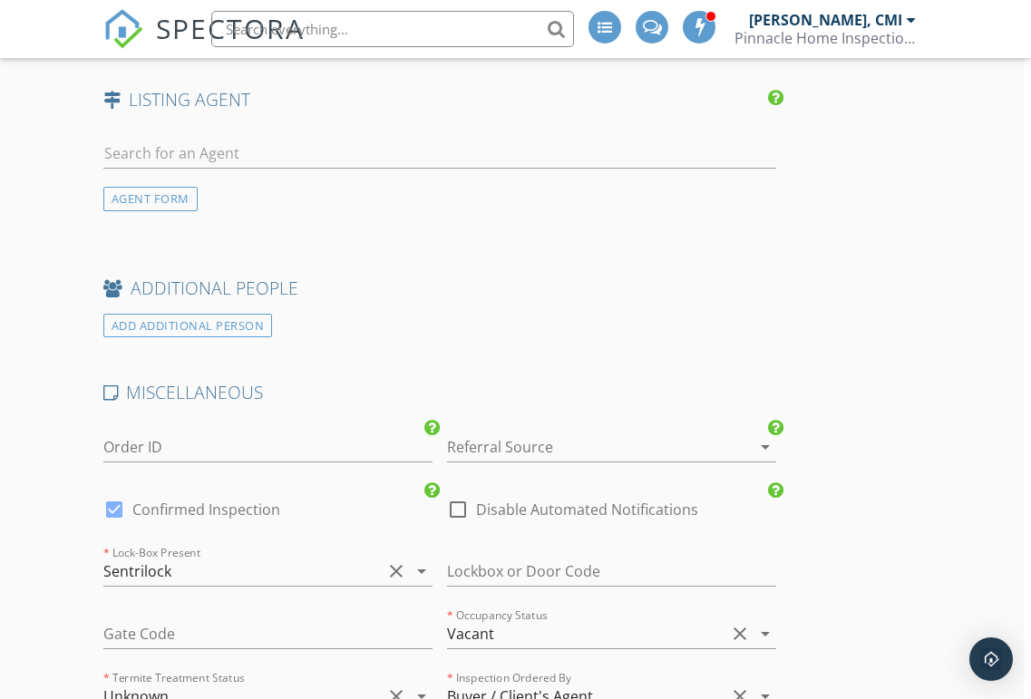
click at [662, 432] on div at bounding box center [586, 446] width 278 height 29
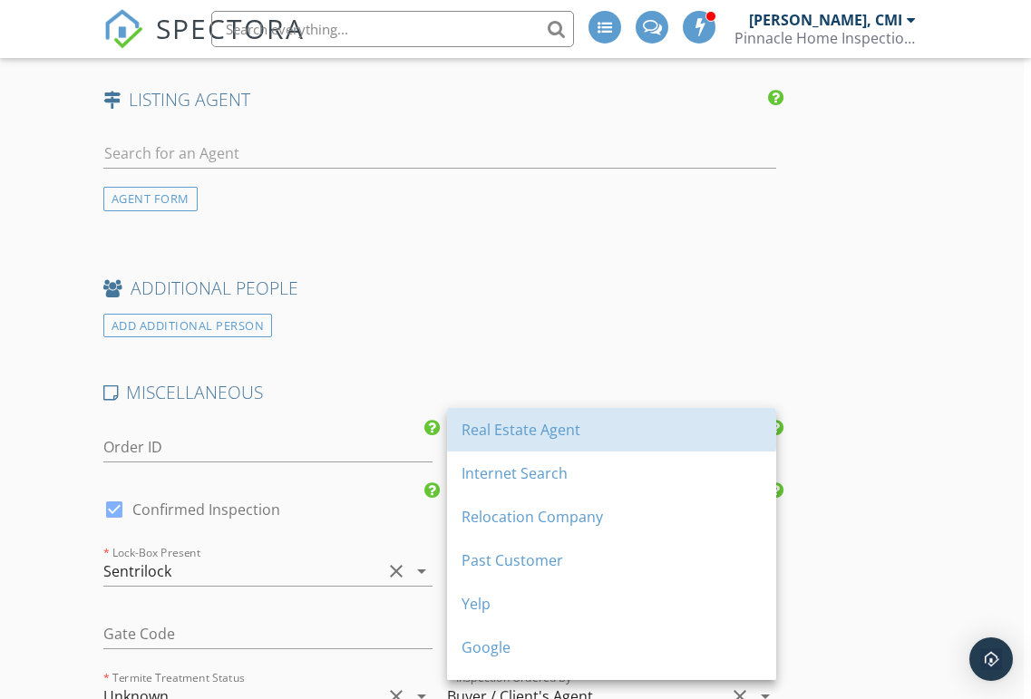
click at [607, 439] on div "Real Estate Agent" at bounding box center [611, 430] width 300 height 22
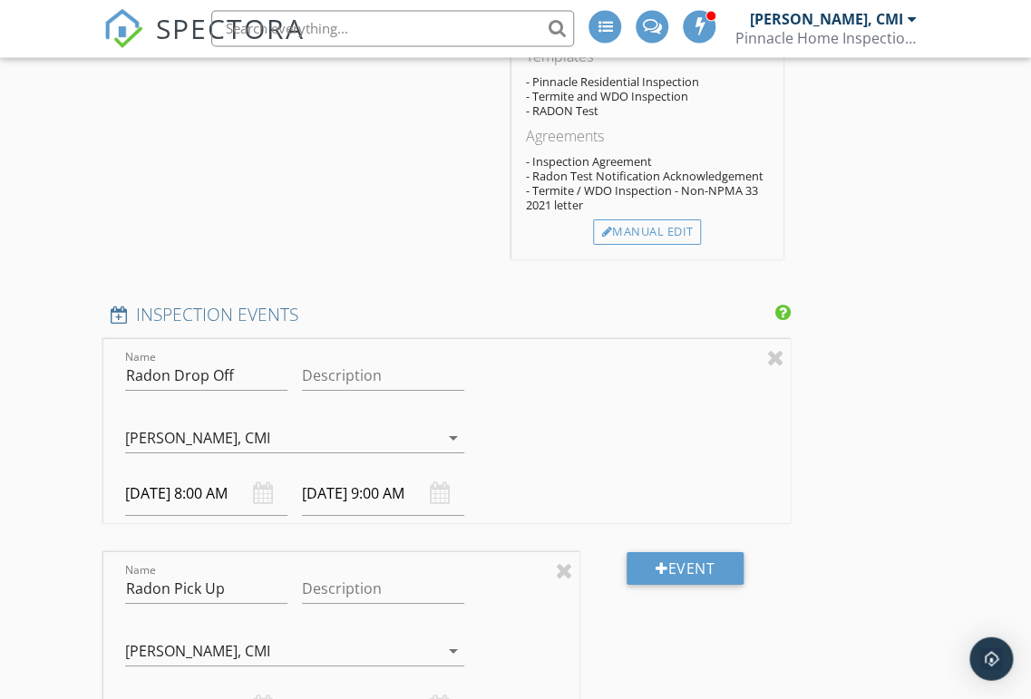
scroll to position [2018, 0]
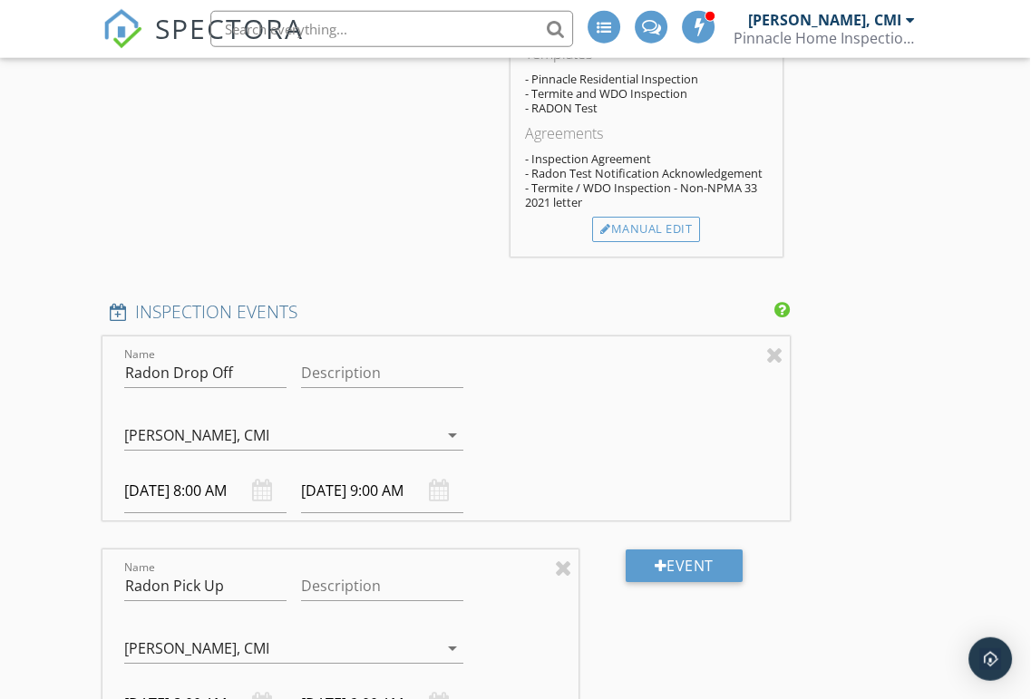
click at [380, 421] on div "[PERSON_NAME], CMI" at bounding box center [282, 435] width 314 height 29
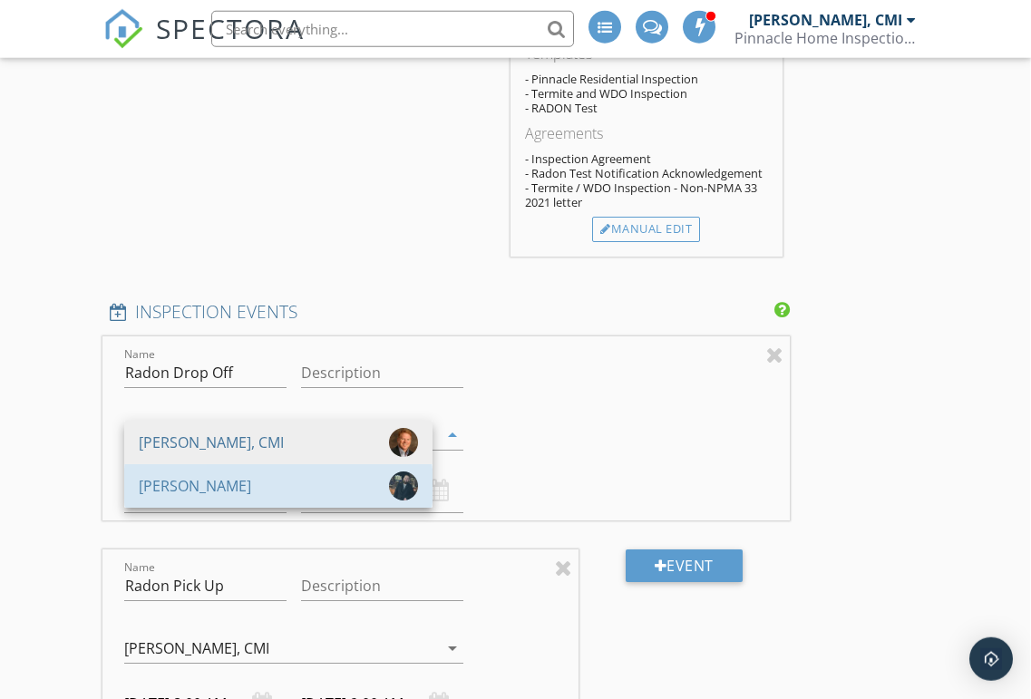
click at [286, 471] on div "[PERSON_NAME]" at bounding box center [278, 485] width 279 height 29
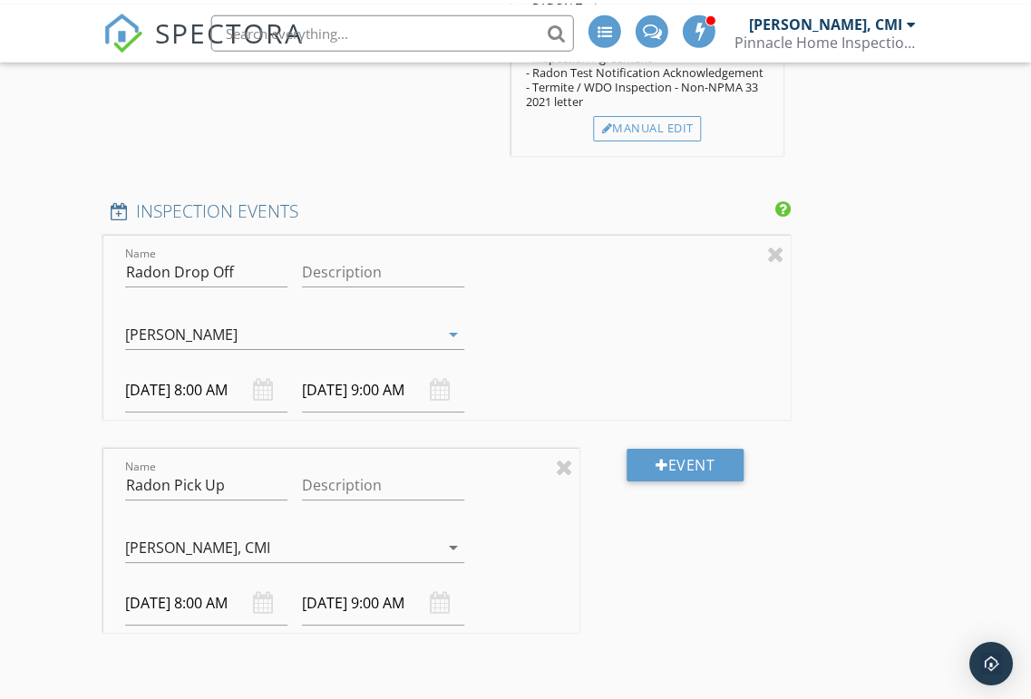
scroll to position [2122, 0]
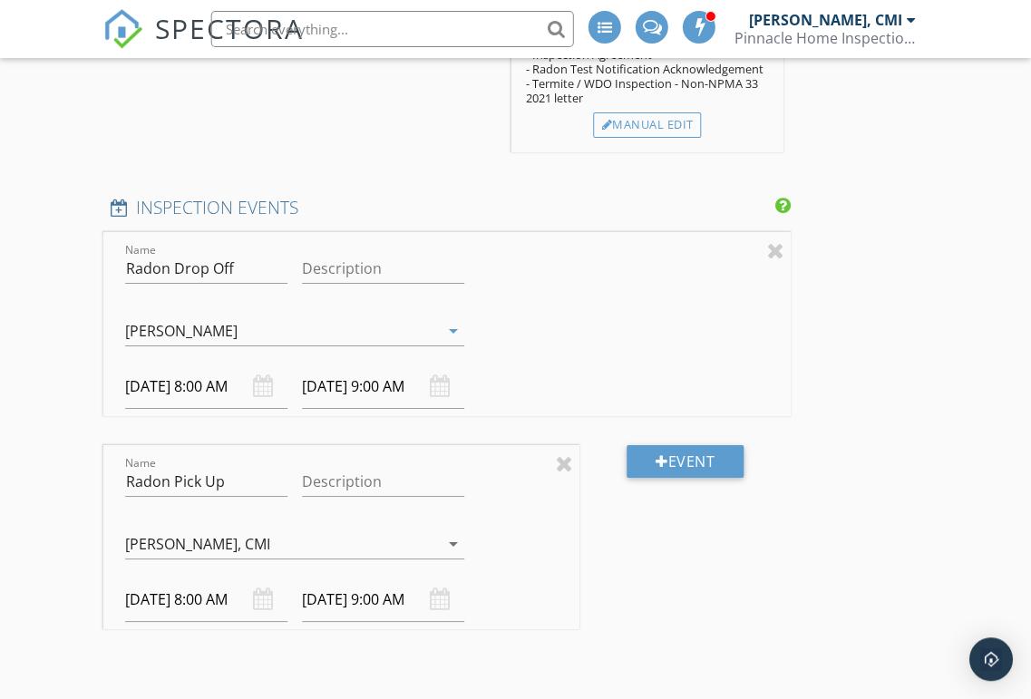
click at [319, 529] on div "[PERSON_NAME], CMI" at bounding box center [282, 543] width 314 height 29
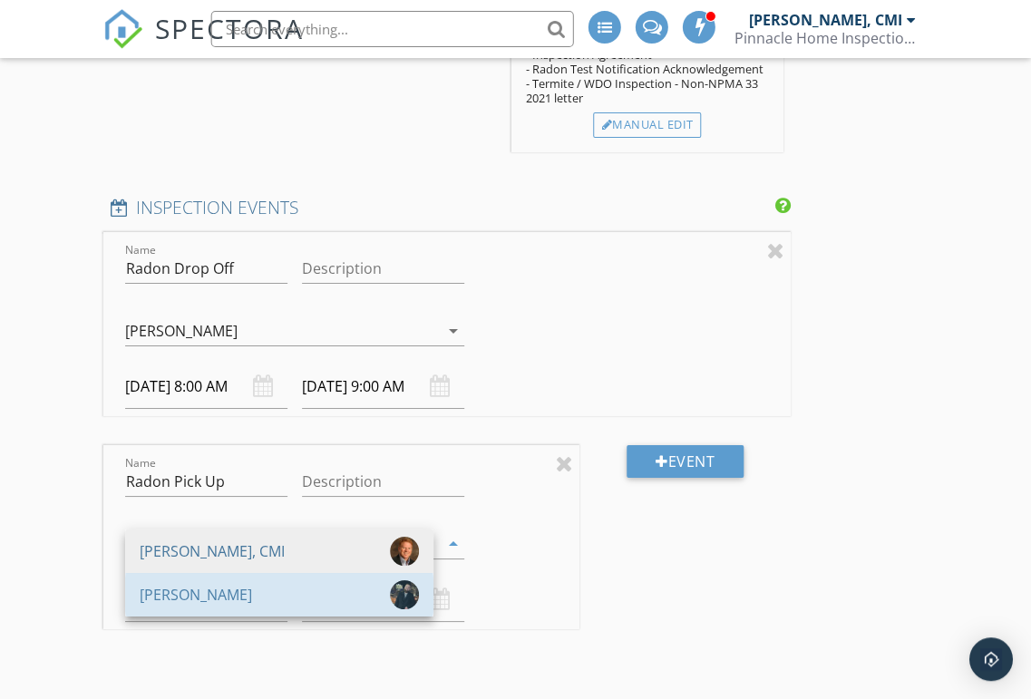
click at [294, 580] on div "[PERSON_NAME]" at bounding box center [279, 594] width 279 height 29
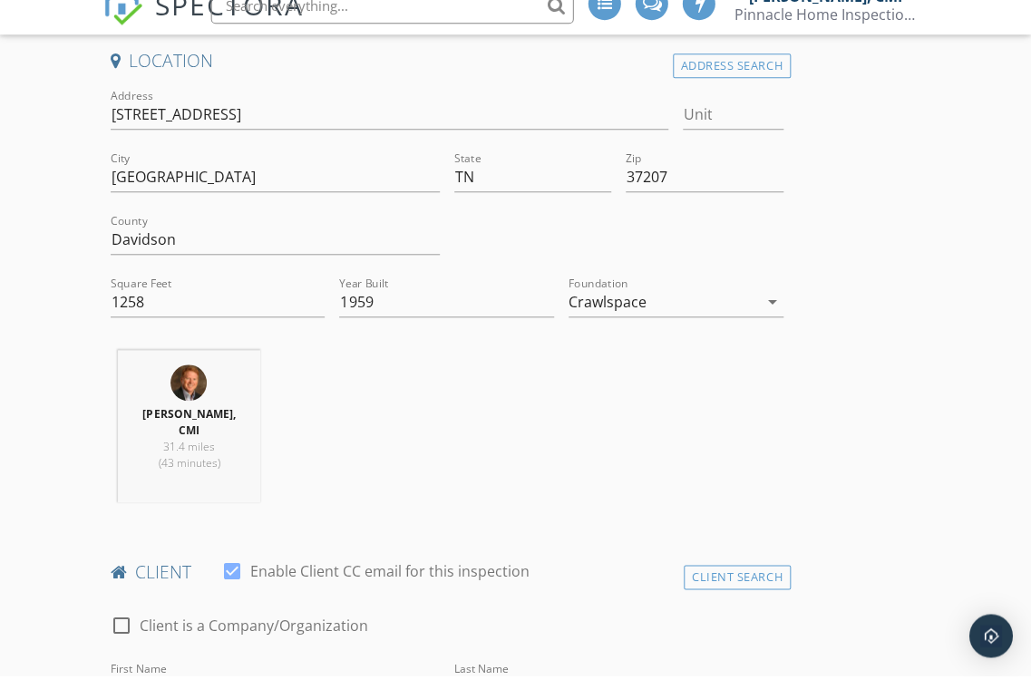
scroll to position [441, 0]
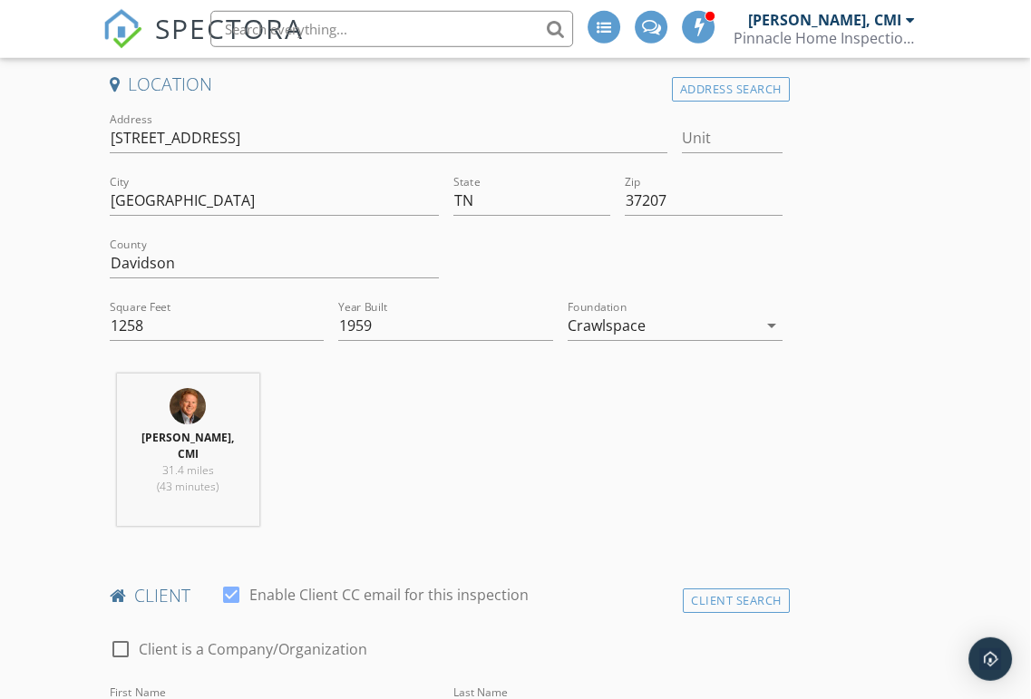
click at [233, 507] on div "Nick Proia, CMI 31.4 miles (43 minutes)" at bounding box center [188, 456] width 171 height 167
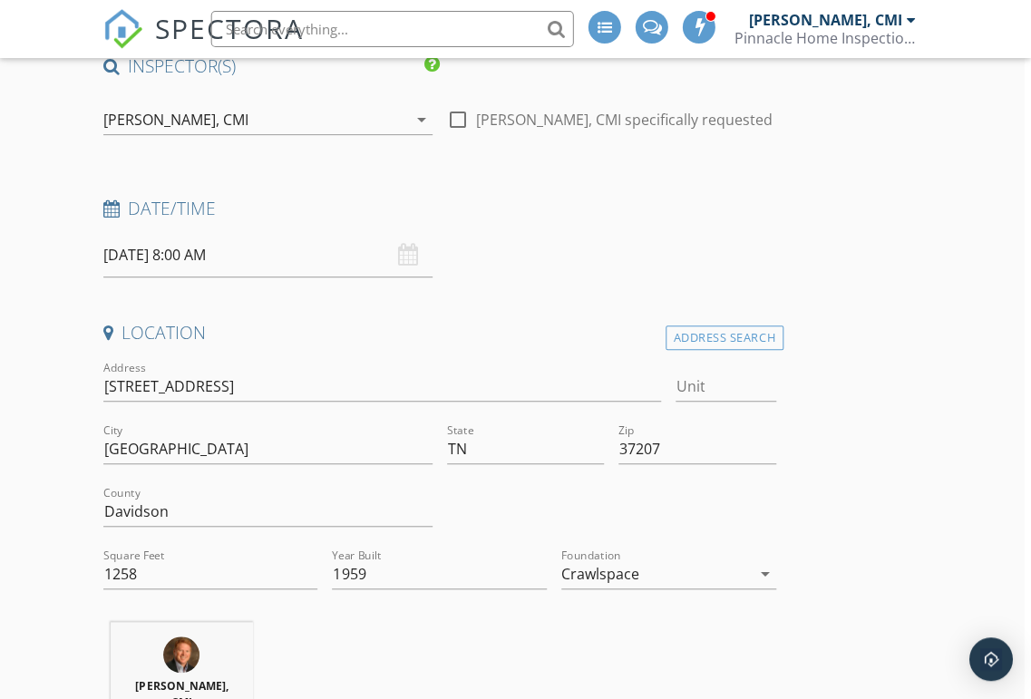
scroll to position [0, 7]
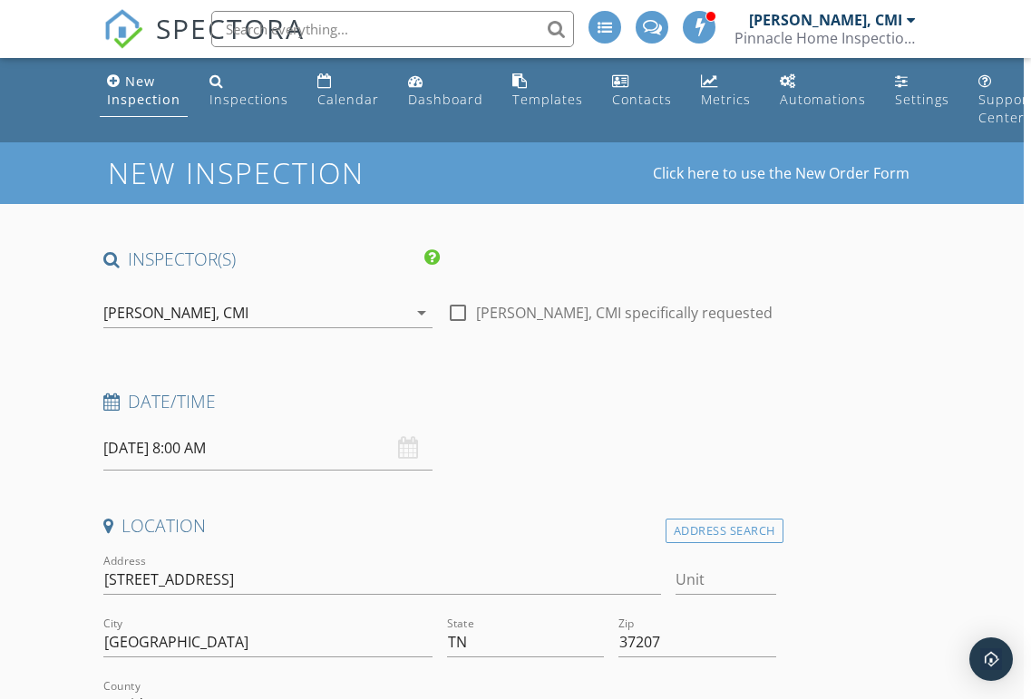
click at [349, 314] on div "[PERSON_NAME], CMI" at bounding box center [255, 312] width 304 height 29
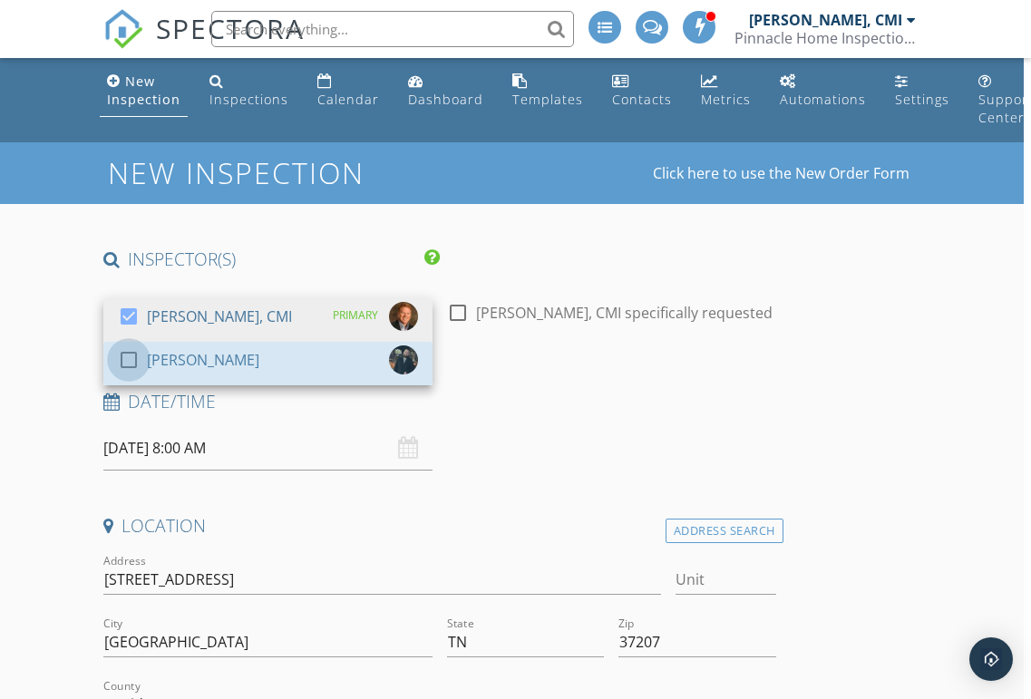
click at [131, 363] on div at bounding box center [128, 359] width 31 height 31
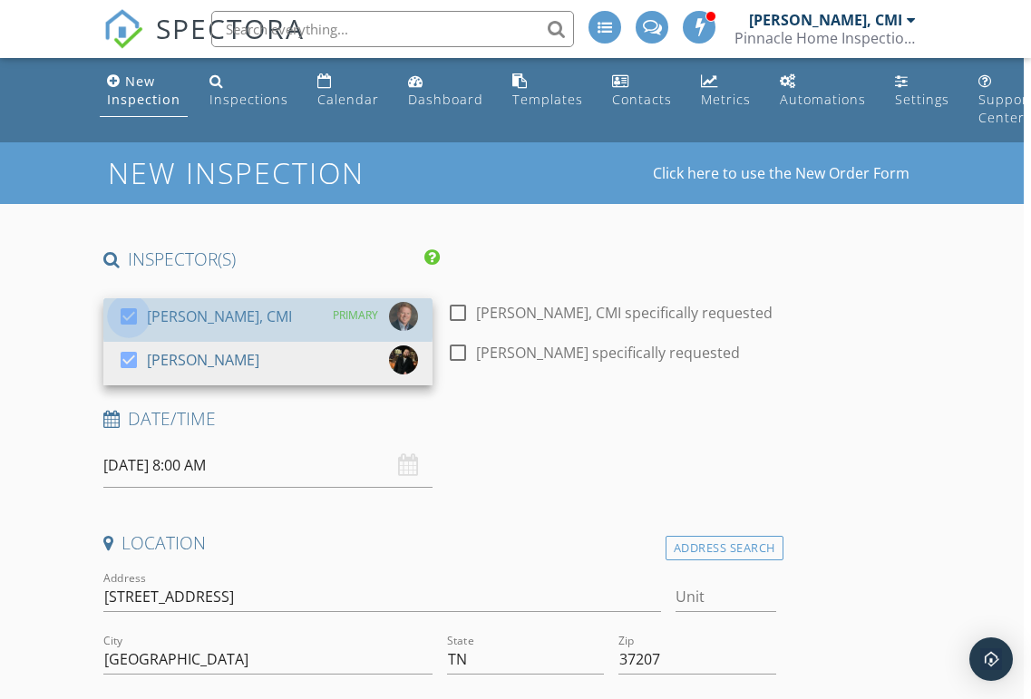
click at [140, 311] on div at bounding box center [128, 316] width 31 height 31
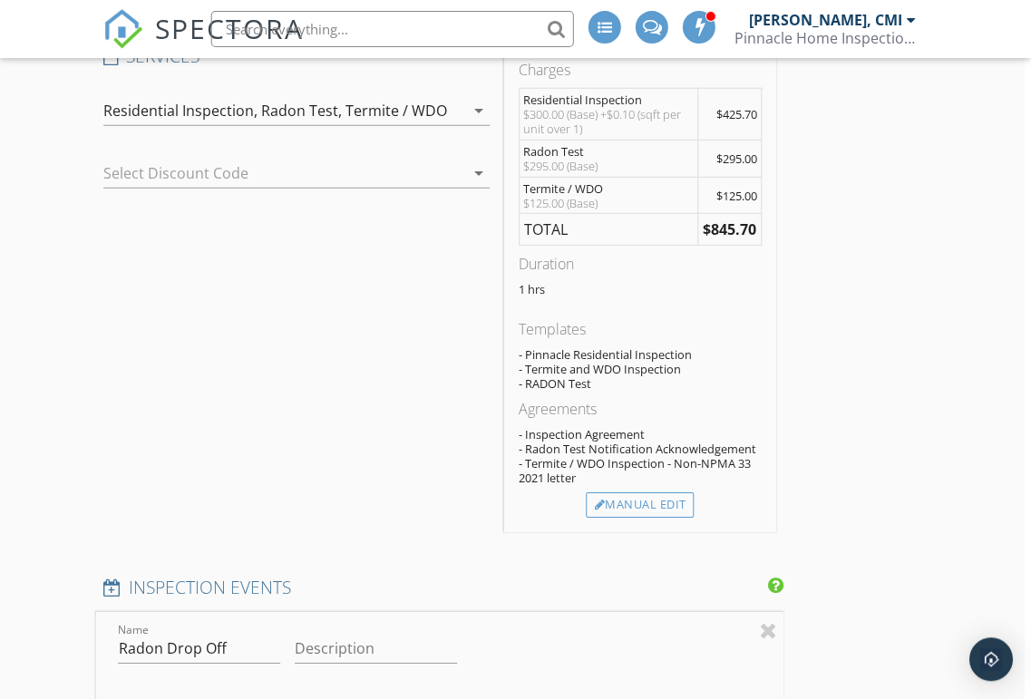
scroll to position [1728, 7]
click at [674, 509] on div "Manual Edit" at bounding box center [640, 502] width 108 height 25
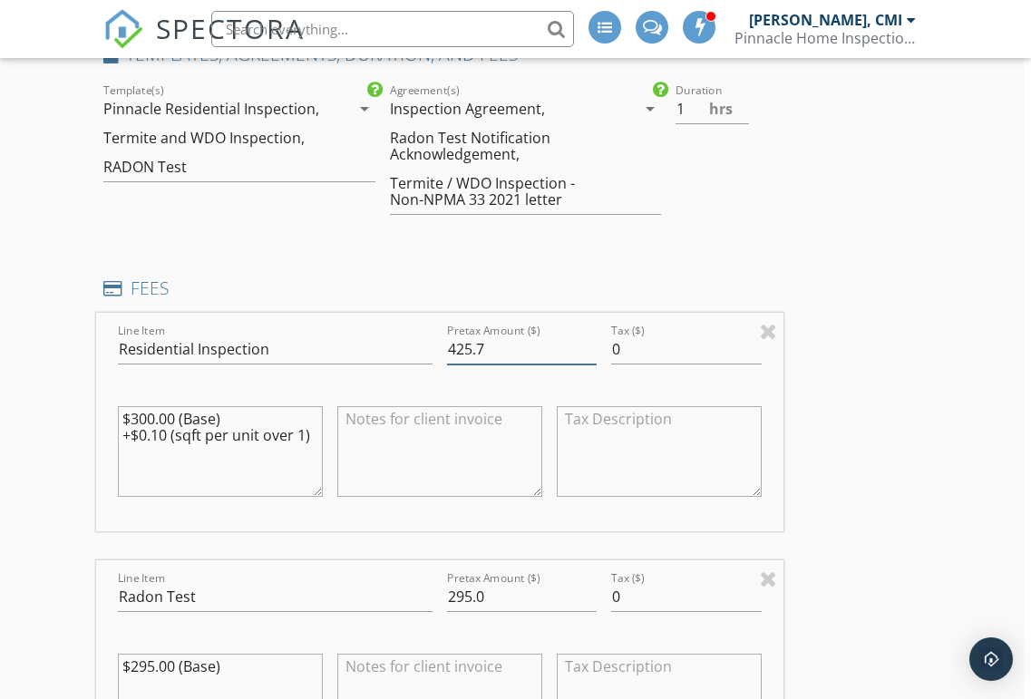
click at [537, 356] on input "425.7" at bounding box center [522, 349] width 150 height 30
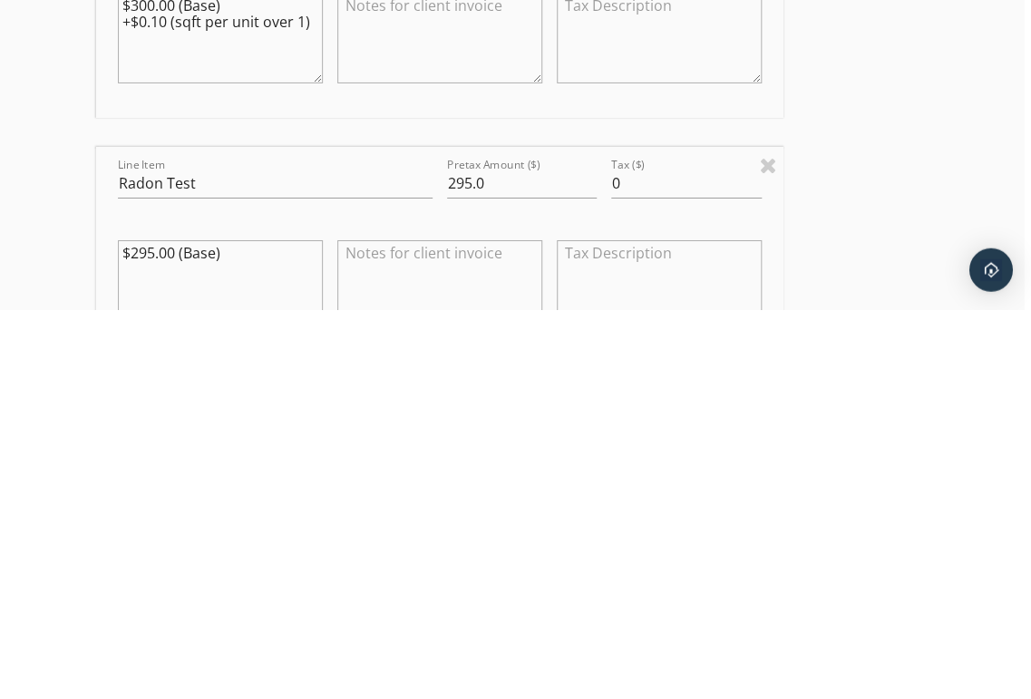
scroll to position [1754, 7]
type input "450.00"
click at [553, 556] on input "295.0" at bounding box center [522, 571] width 150 height 30
type input "2"
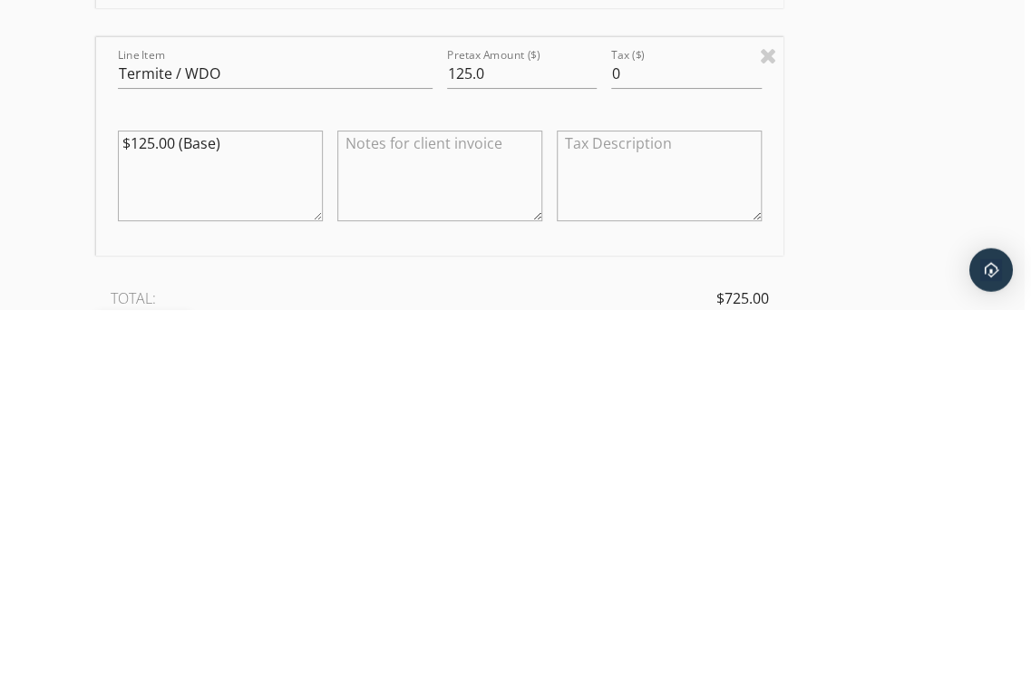
scroll to position [2115, 7]
type input "150.00"
click at [535, 442] on input "125.0" at bounding box center [522, 457] width 150 height 30
type input "1"
type input "75.00"
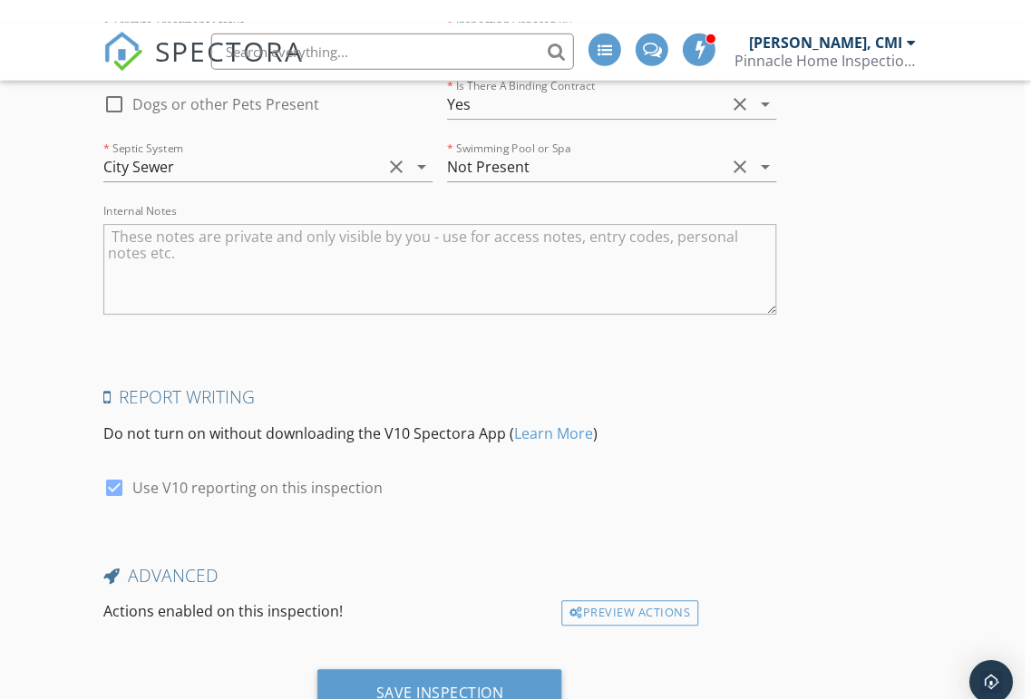
scroll to position [4921, 7]
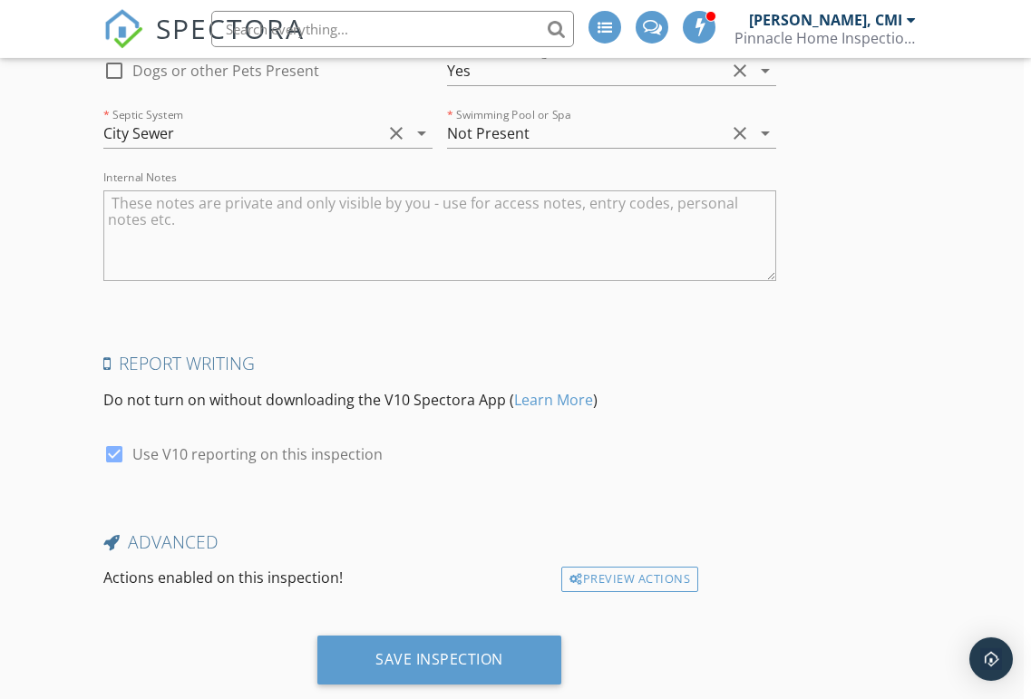
click at [479, 664] on div "Save Inspection" at bounding box center [439, 659] width 244 height 49
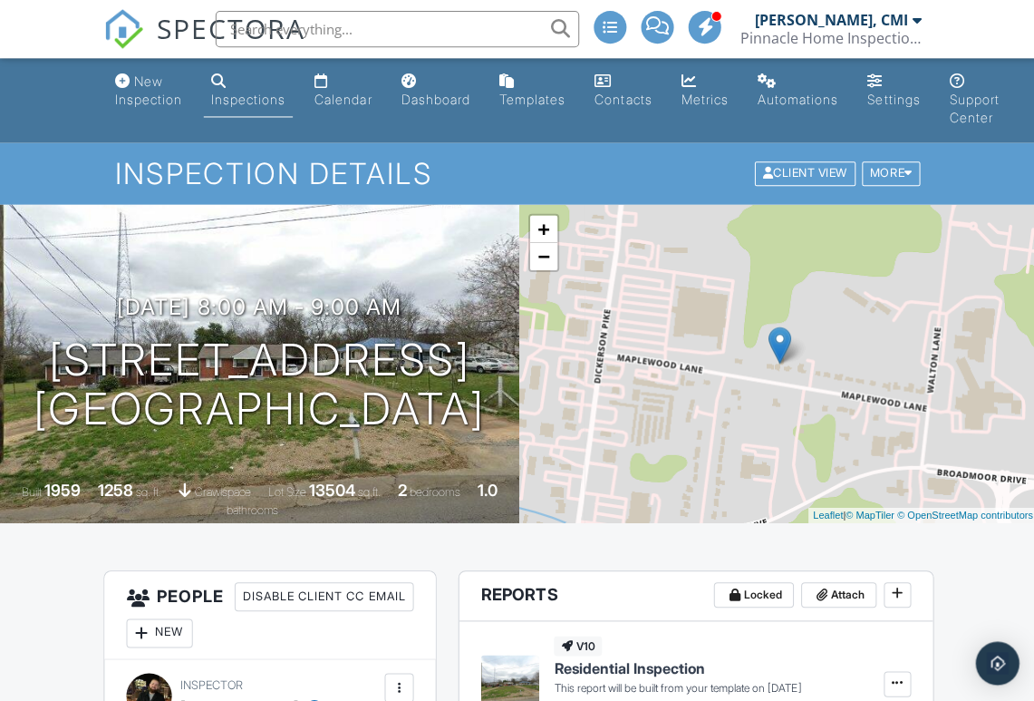
click at [623, 96] on div "Contacts" at bounding box center [621, 99] width 57 height 15
